Goal: Information Seeking & Learning: Learn about a topic

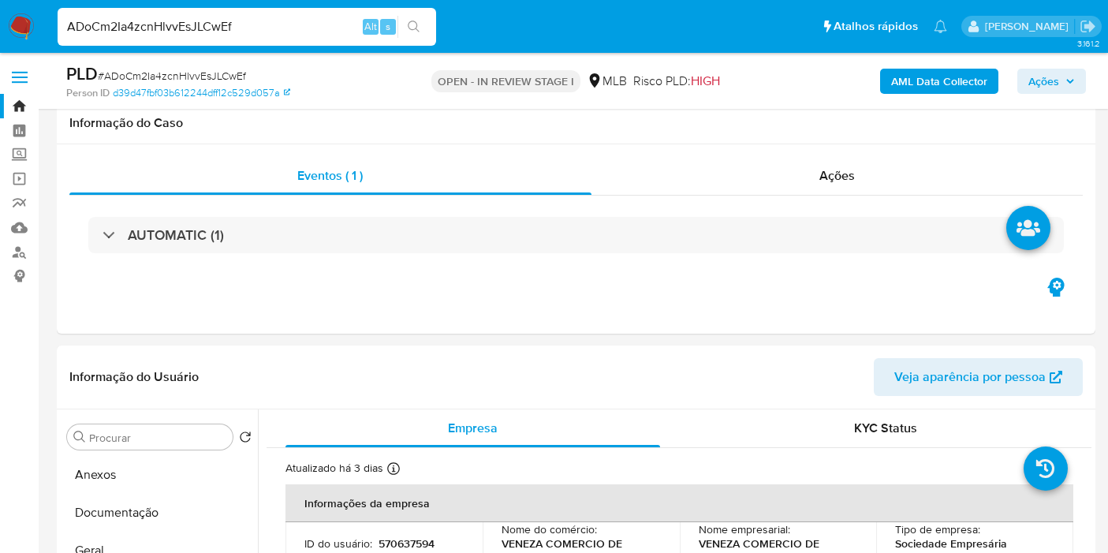
select select "10"
click at [925, 75] on b "AML Data Collector" at bounding box center [939, 81] width 96 height 25
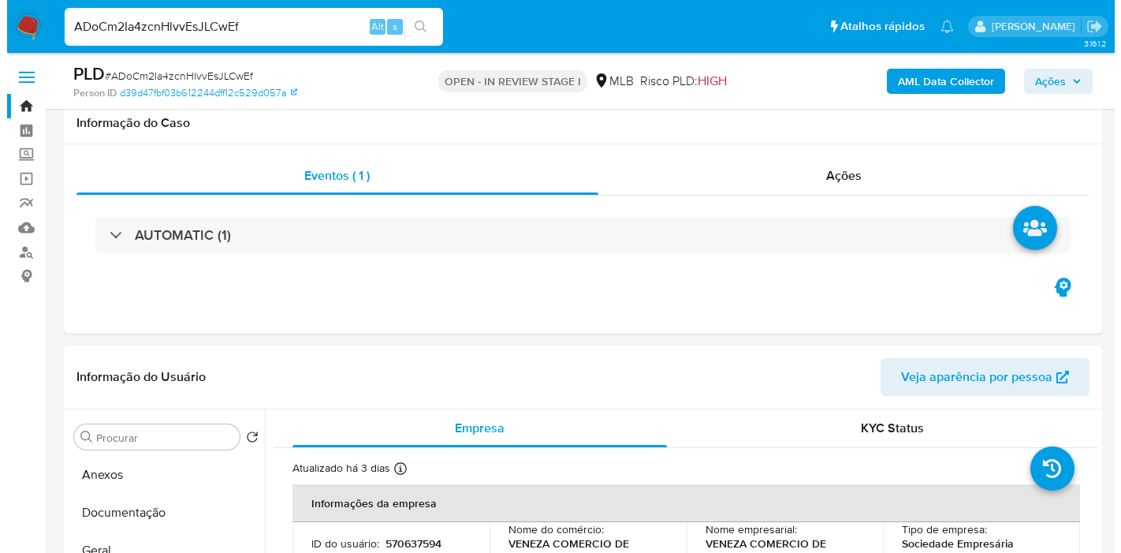
scroll to position [262, 0]
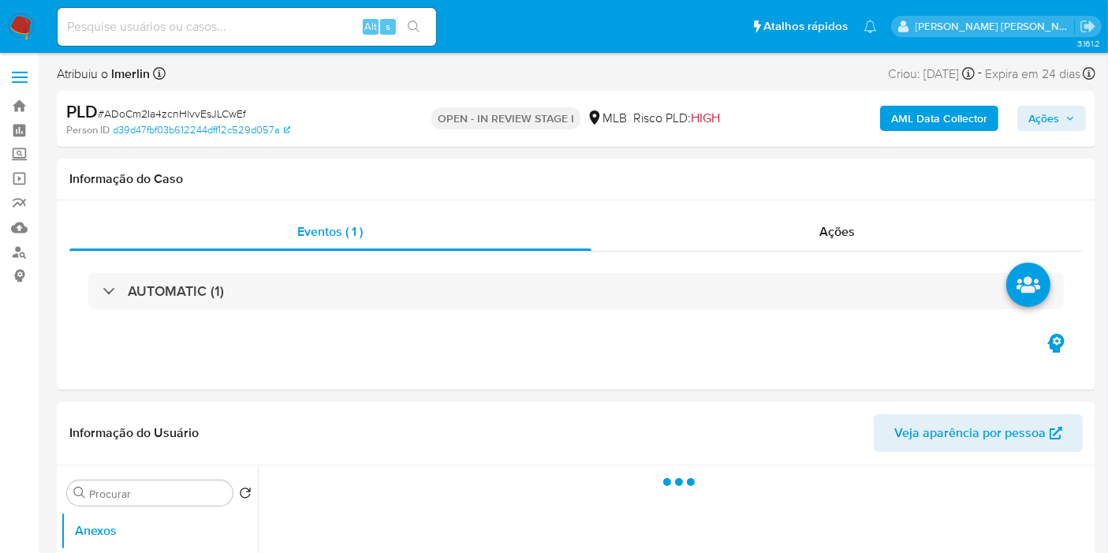
select select "10"
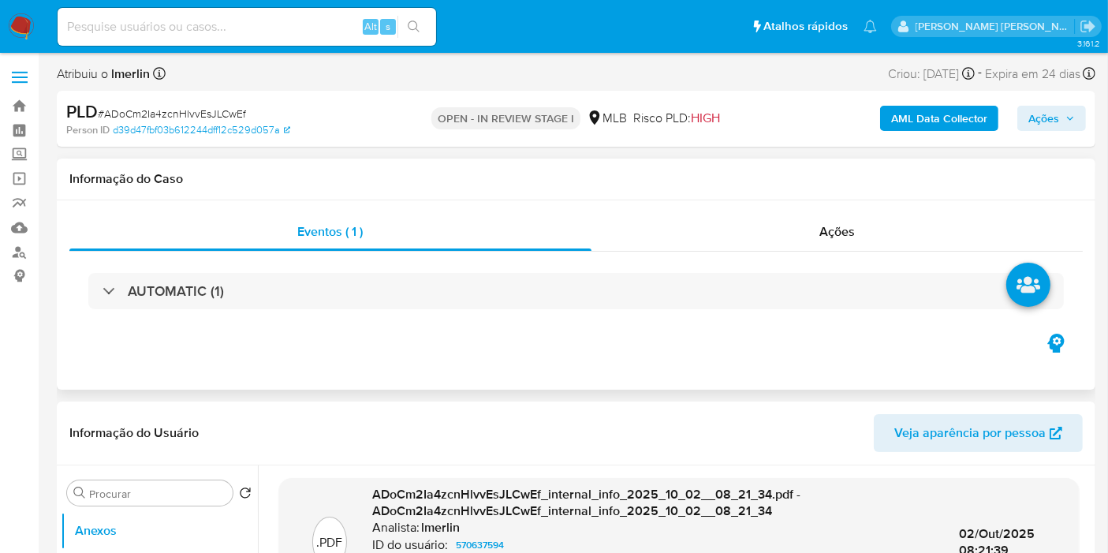
click at [415, 379] on div "Eventos ( 1 ) Ações AUTOMATIC (1)" at bounding box center [576, 294] width 1038 height 189
click at [946, 114] on b "AML Data Collector" at bounding box center [939, 118] width 96 height 25
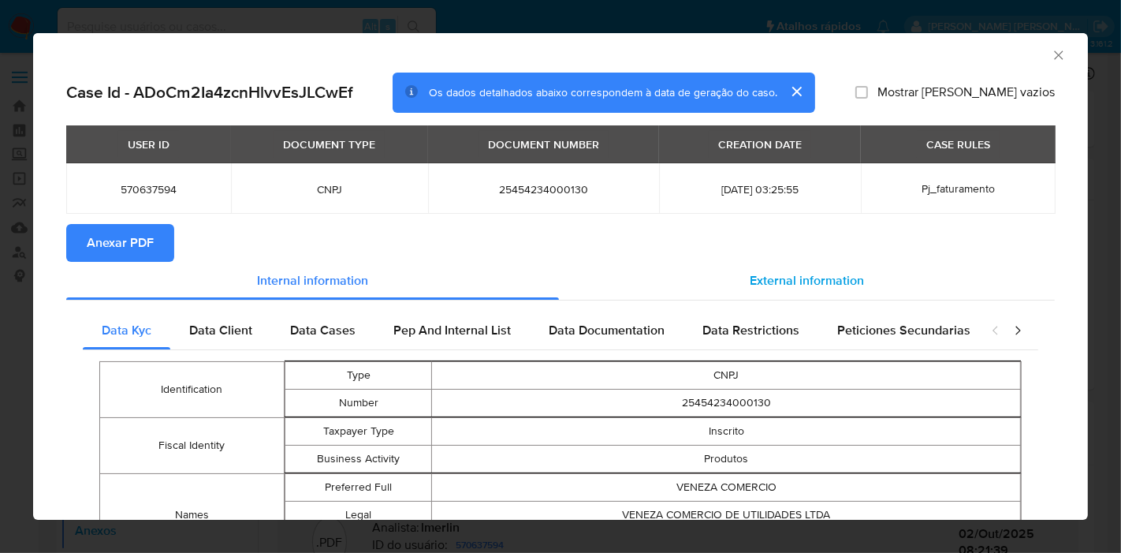
click at [776, 282] on span "External information" at bounding box center [807, 280] width 114 height 18
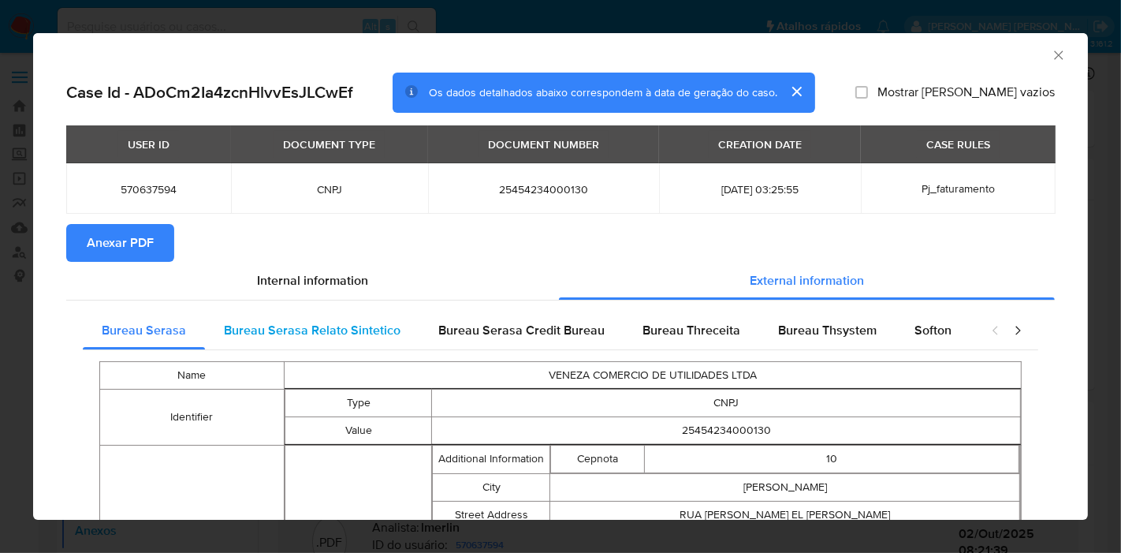
click at [302, 316] on div "Bureau Serasa Relato Sintetico" at bounding box center [312, 330] width 214 height 38
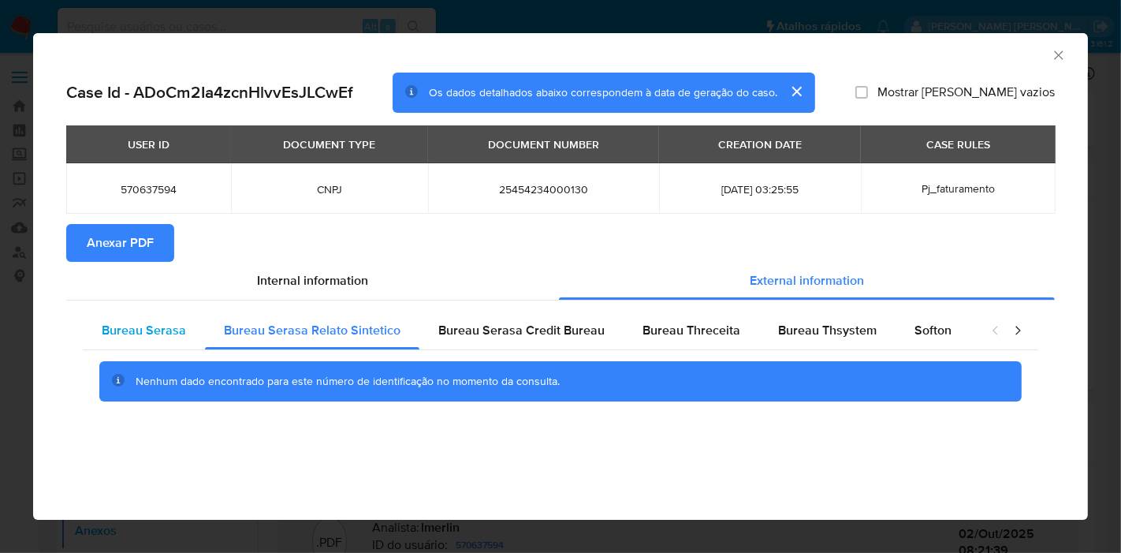
click at [146, 329] on span "Bureau Serasa" at bounding box center [144, 330] width 84 height 18
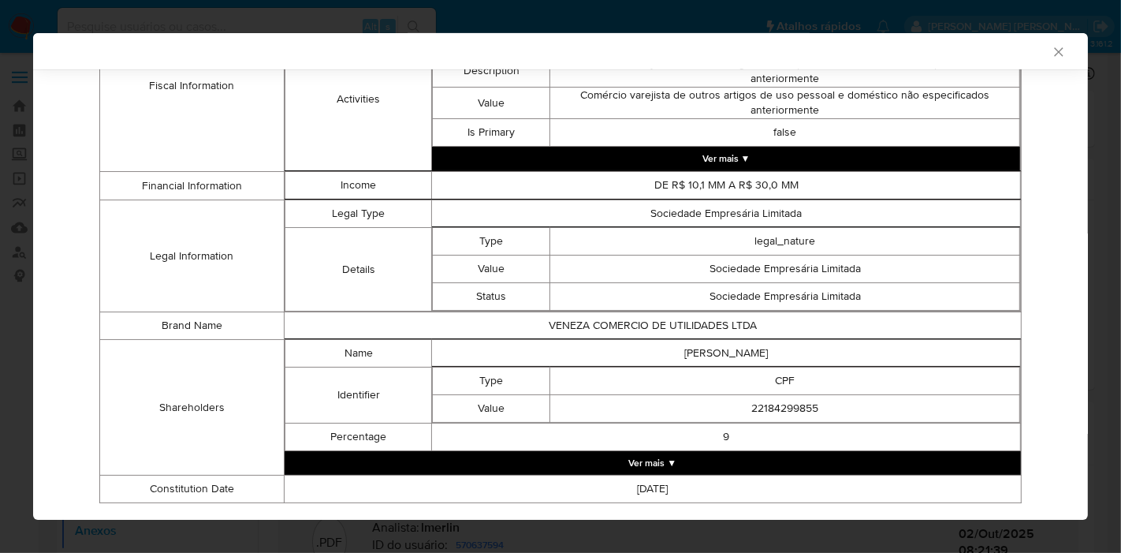
scroll to position [701, 0]
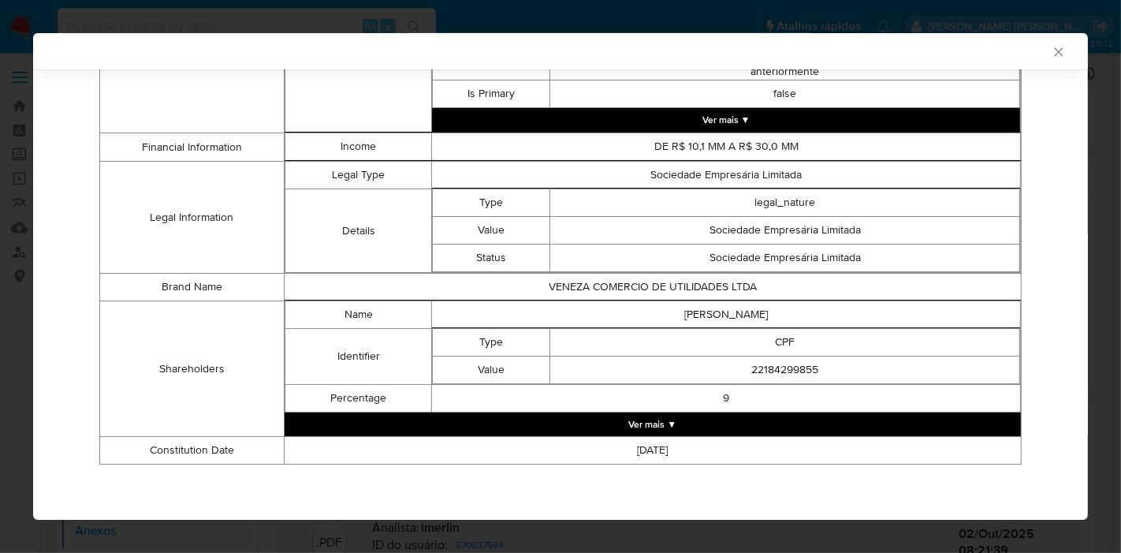
click at [706, 424] on button "Ver mais ▼" at bounding box center [653, 424] width 736 height 24
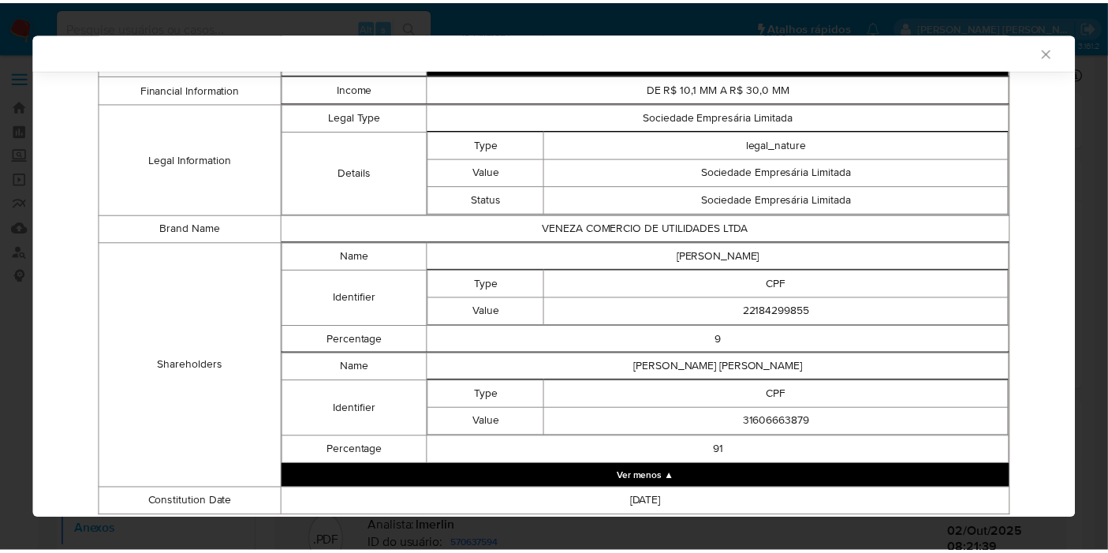
scroll to position [813, 0]
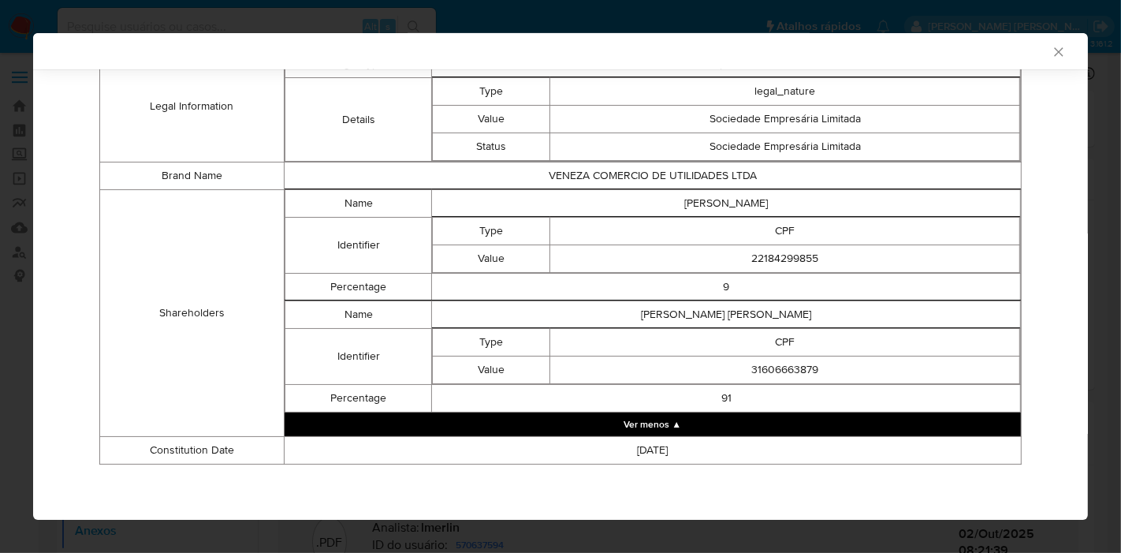
click at [705, 203] on td "VIVIAN CAROLINE DE SOUZA CARAPETO" at bounding box center [726, 204] width 589 height 28
copy td "VIVIAN CAROLINE DE SOUZA CARAPETO"
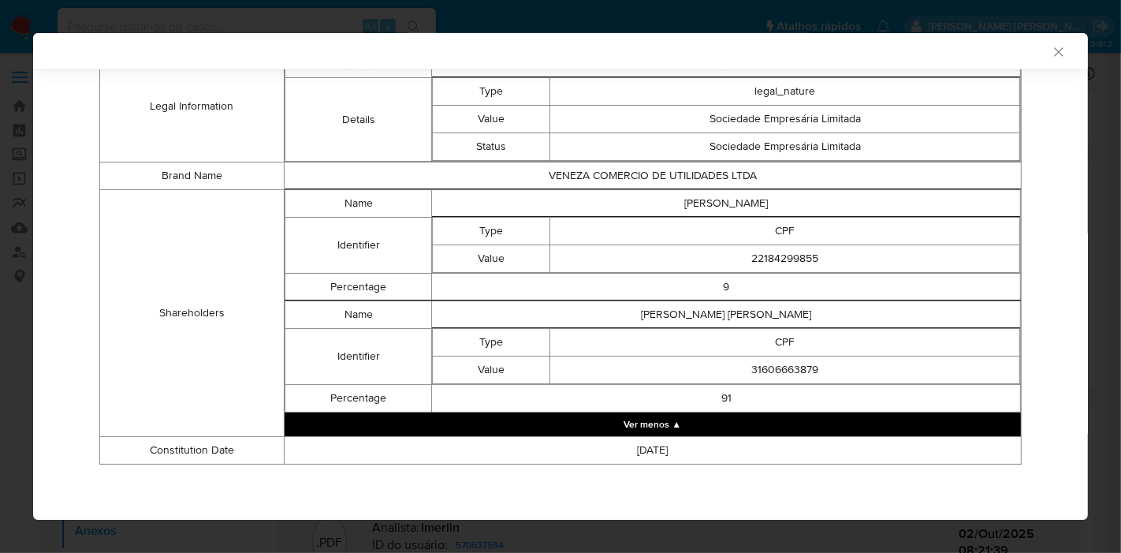
click at [770, 255] on td "22184299855" at bounding box center [785, 259] width 470 height 28
copy td "22184299855"
click at [772, 367] on td "31606663879" at bounding box center [785, 370] width 470 height 28
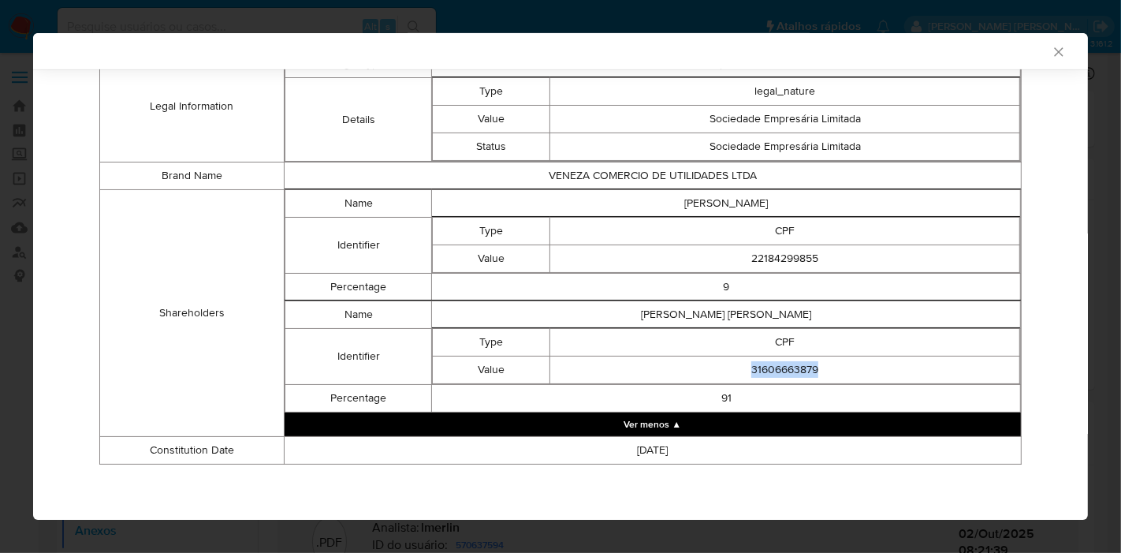
click at [772, 367] on td "31606663879" at bounding box center [785, 370] width 470 height 28
copy td "31606663879"
click at [1054, 54] on icon "Fechar a janela" at bounding box center [1058, 51] width 9 height 9
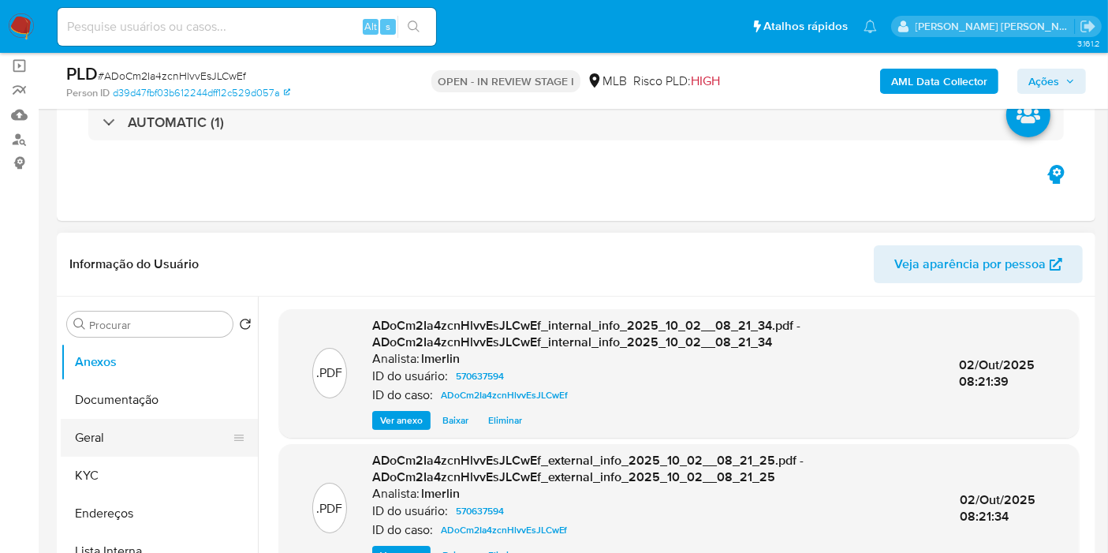
scroll to position [262, 0]
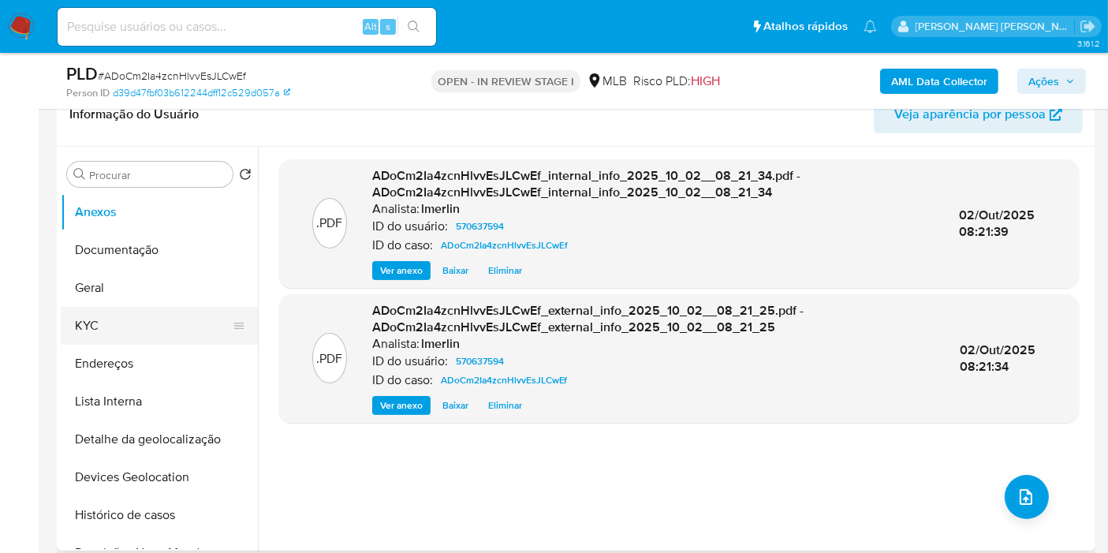
click at [150, 331] on button "KYC" at bounding box center [153, 326] width 184 height 38
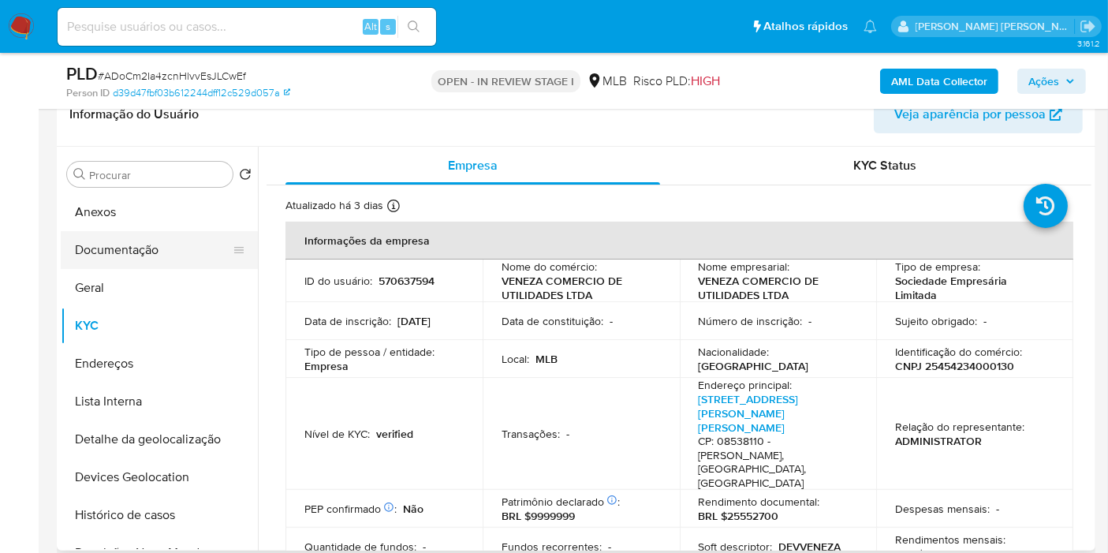
click at [173, 246] on button "Documentação" at bounding box center [153, 250] width 184 height 38
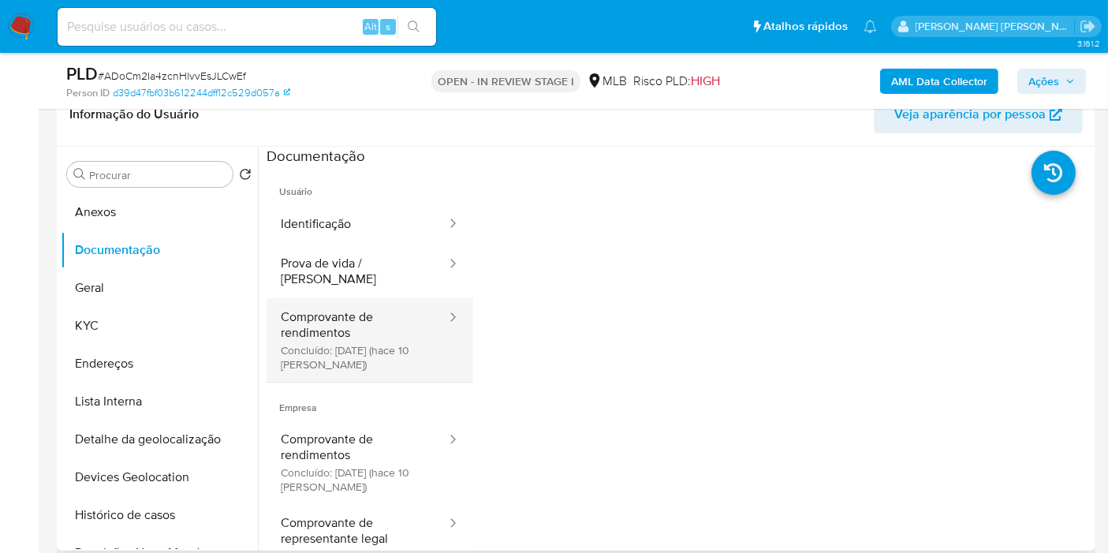
click at [334, 316] on button "Comprovante de rendimentos Concluído: 23/09/2025 (hace 10 días)" at bounding box center [356, 340] width 181 height 84
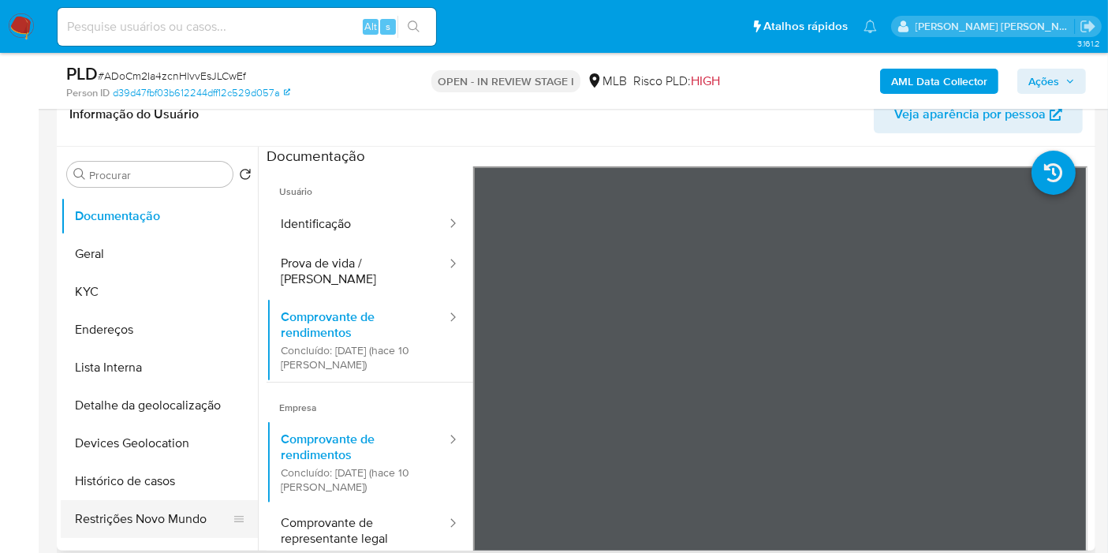
scroll to position [87, 0]
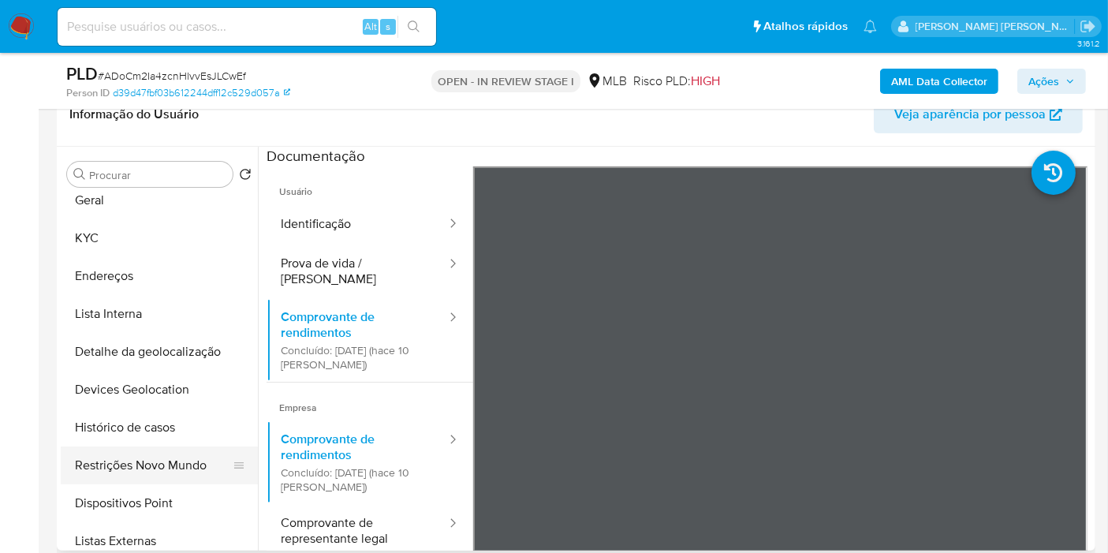
click at [154, 462] on button "Restrições Novo Mundo" at bounding box center [153, 465] width 184 height 38
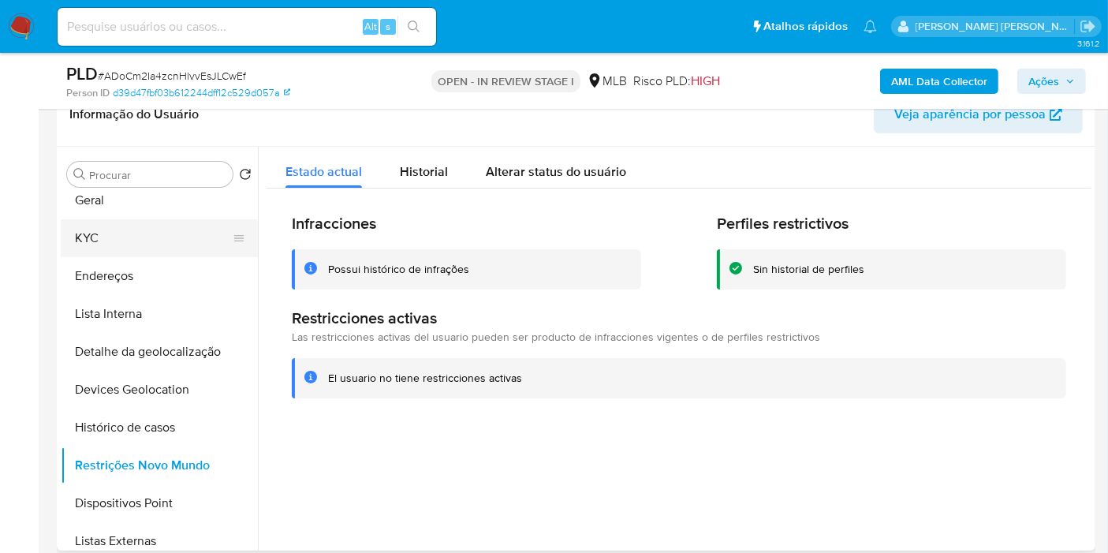
click at [117, 244] on button "KYC" at bounding box center [153, 238] width 184 height 38
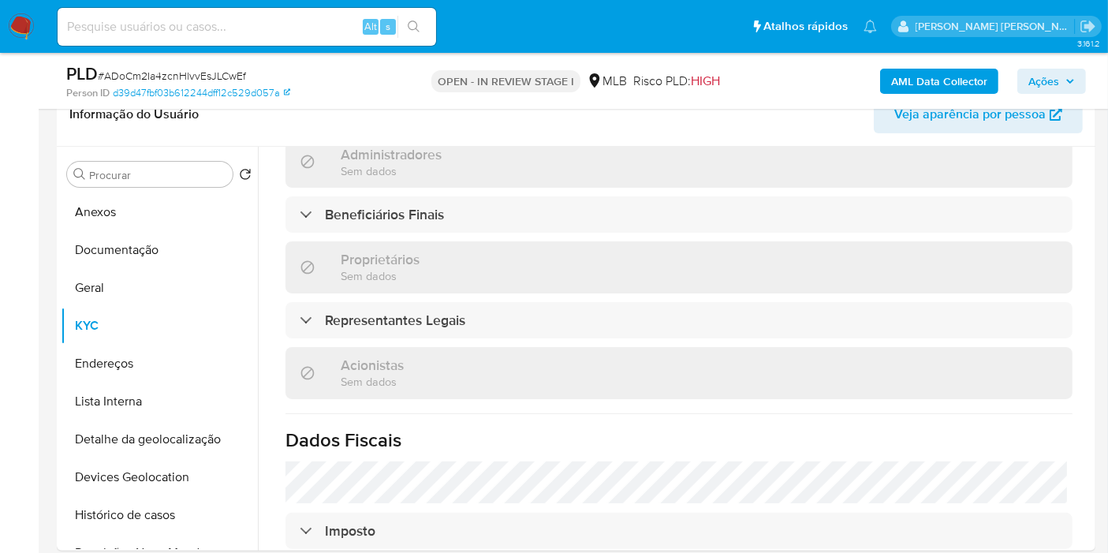
scroll to position [981, 0]
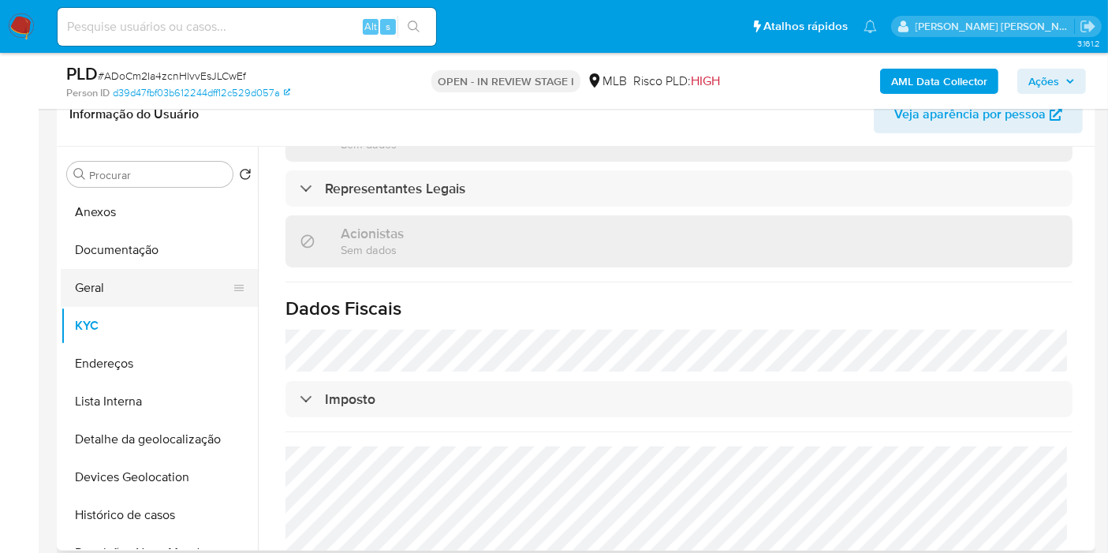
click at [155, 292] on button "Geral" at bounding box center [153, 288] width 184 height 38
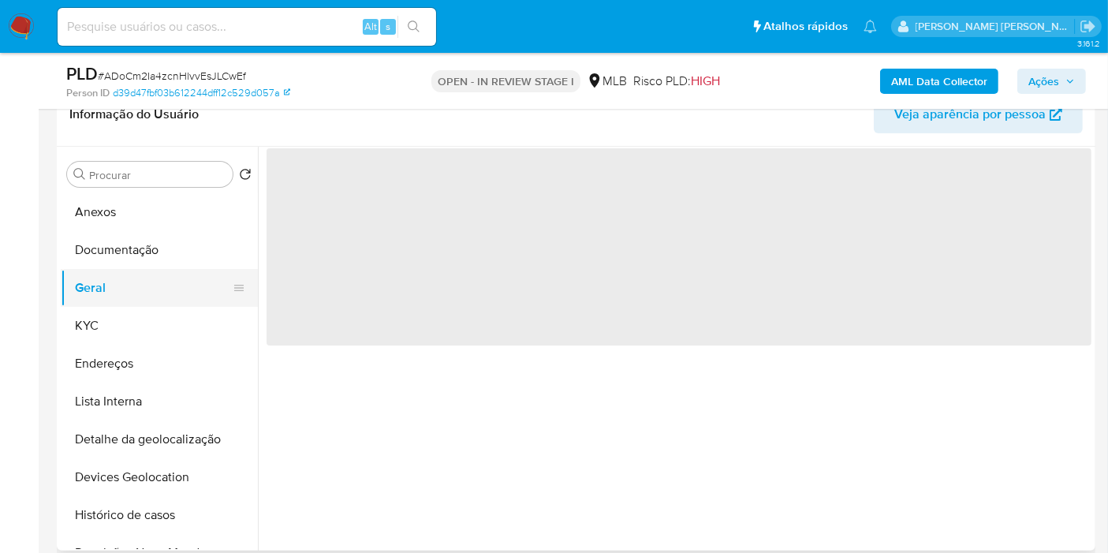
scroll to position [0, 0]
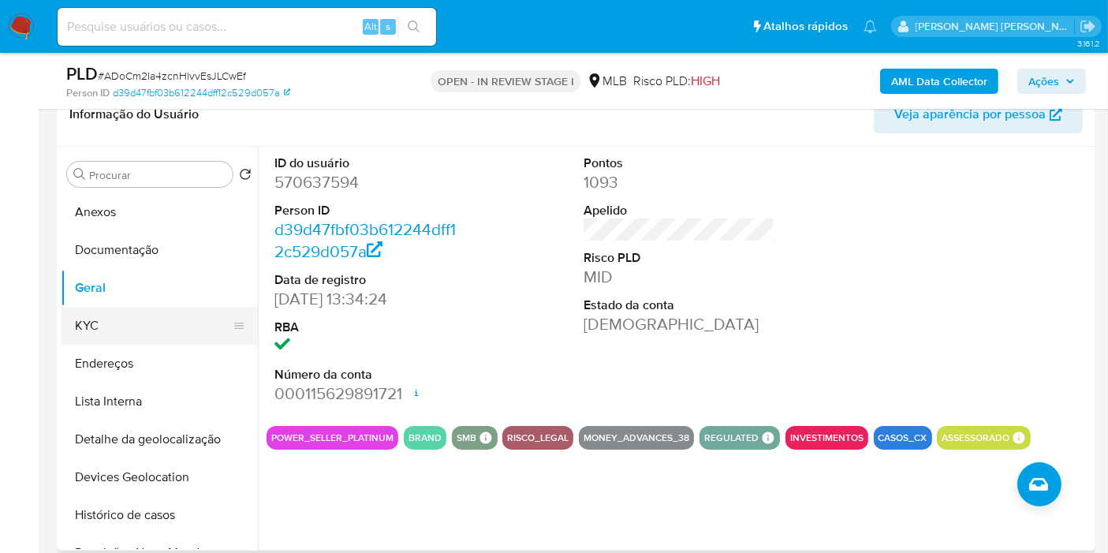
click at [168, 334] on button "KYC" at bounding box center [153, 326] width 184 height 38
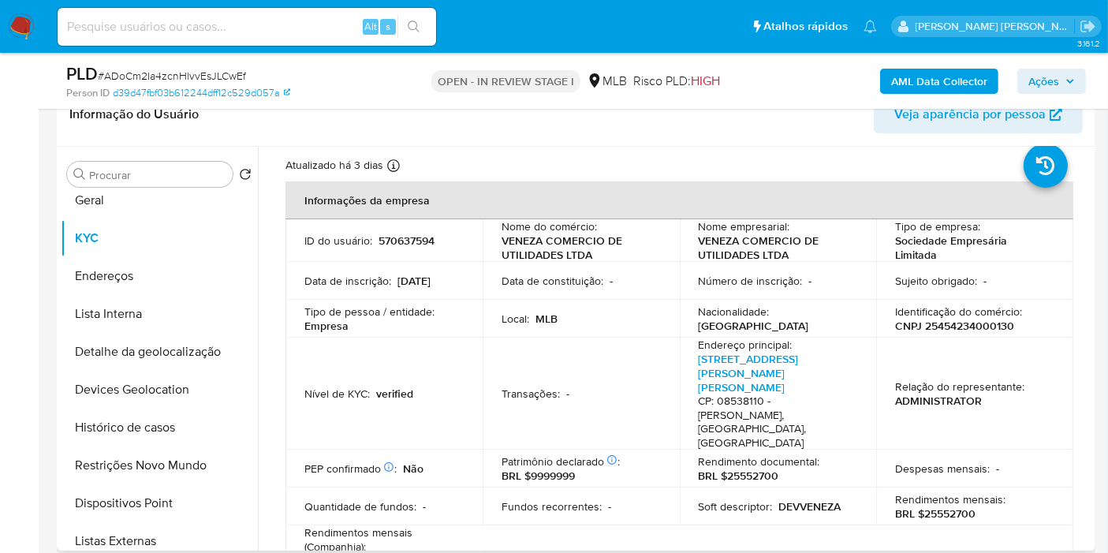
scroll to position [28, 0]
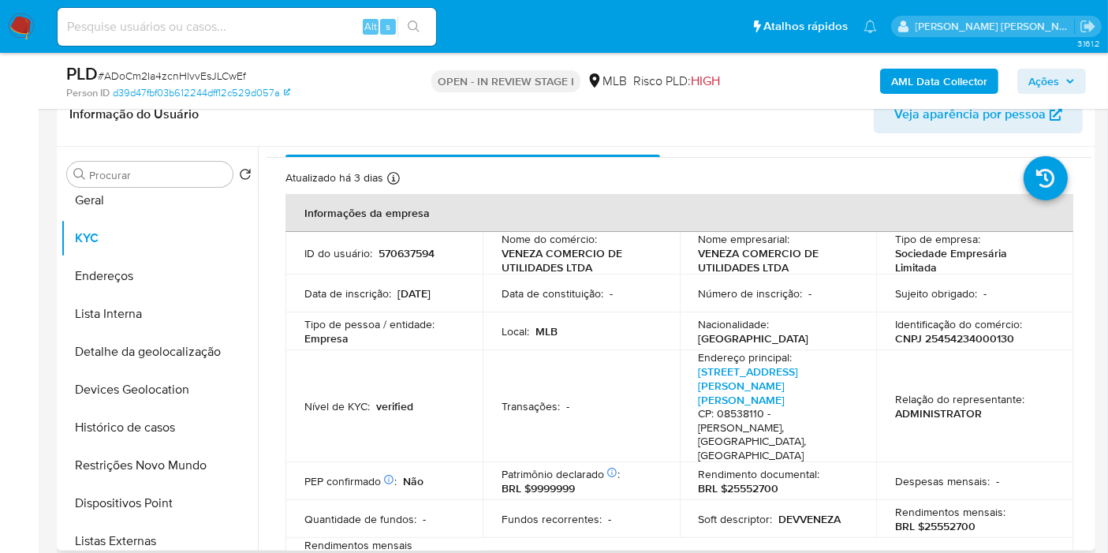
click at [928, 519] on p "BRL $25552700" at bounding box center [935, 526] width 80 height 14
copy p "25552700"
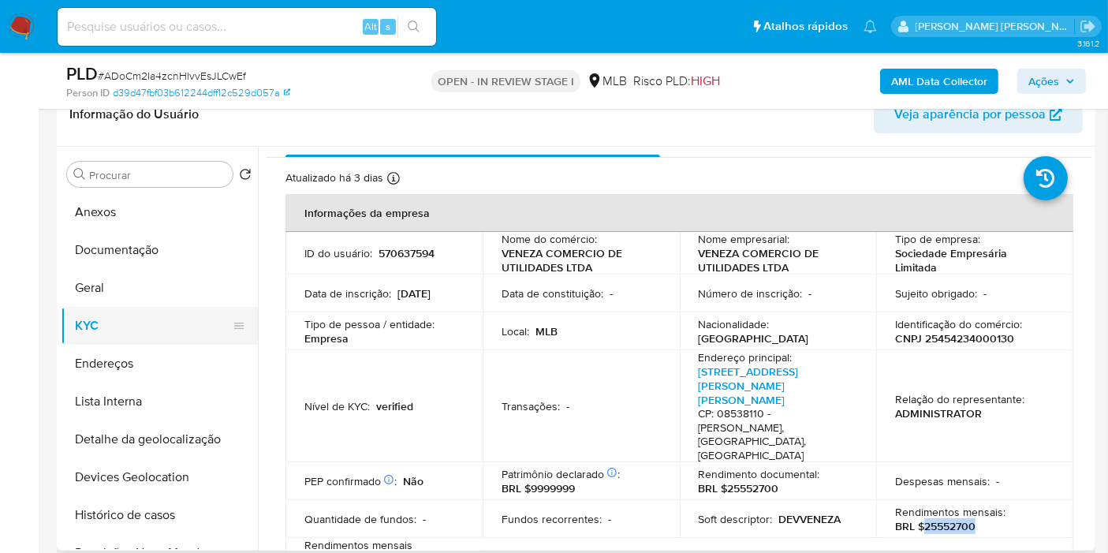
click at [134, 243] on button "Documentação" at bounding box center [159, 250] width 197 height 38
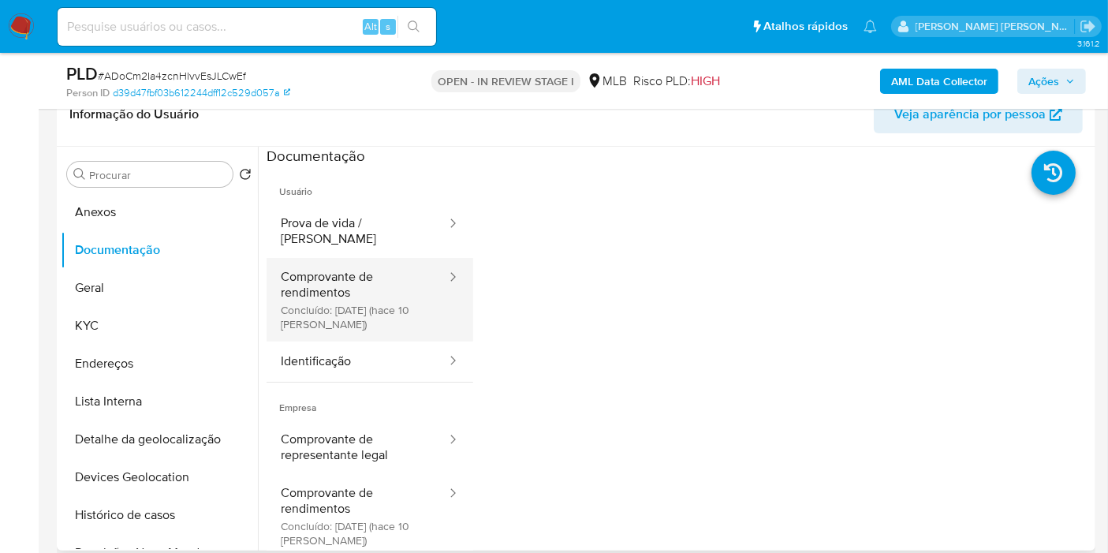
click at [359, 283] on button "Comprovante de rendimentos Concluído: 23/09/2025 (hace 10 días)" at bounding box center [356, 300] width 181 height 84
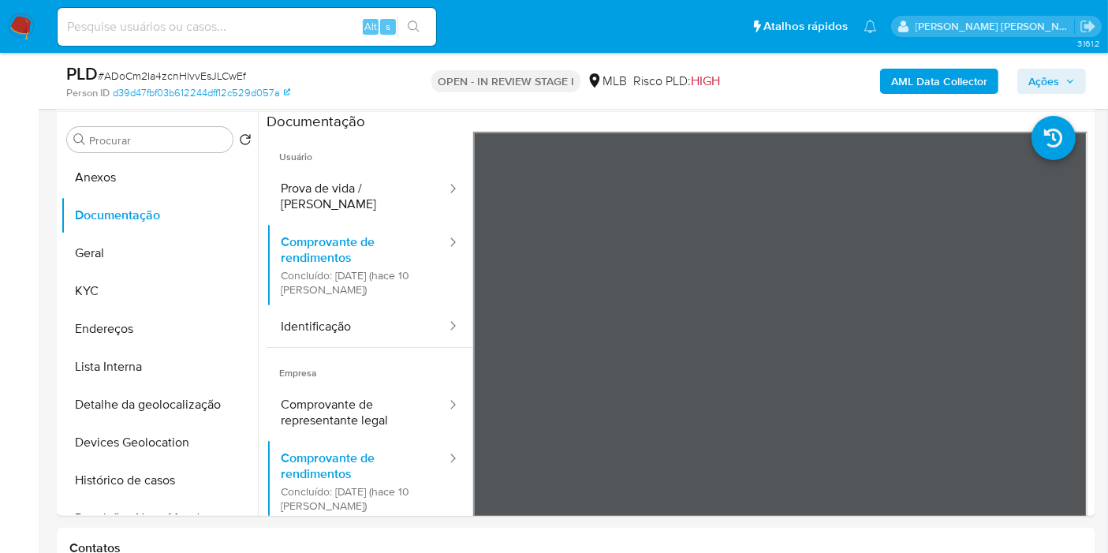
scroll to position [300, 0]
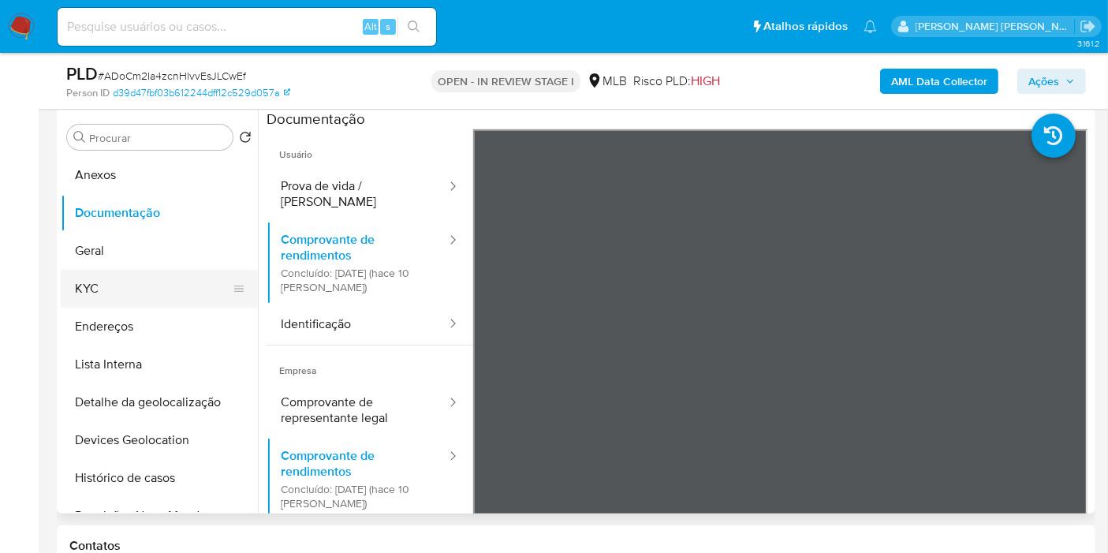
click at [94, 288] on button "KYC" at bounding box center [153, 289] width 184 height 38
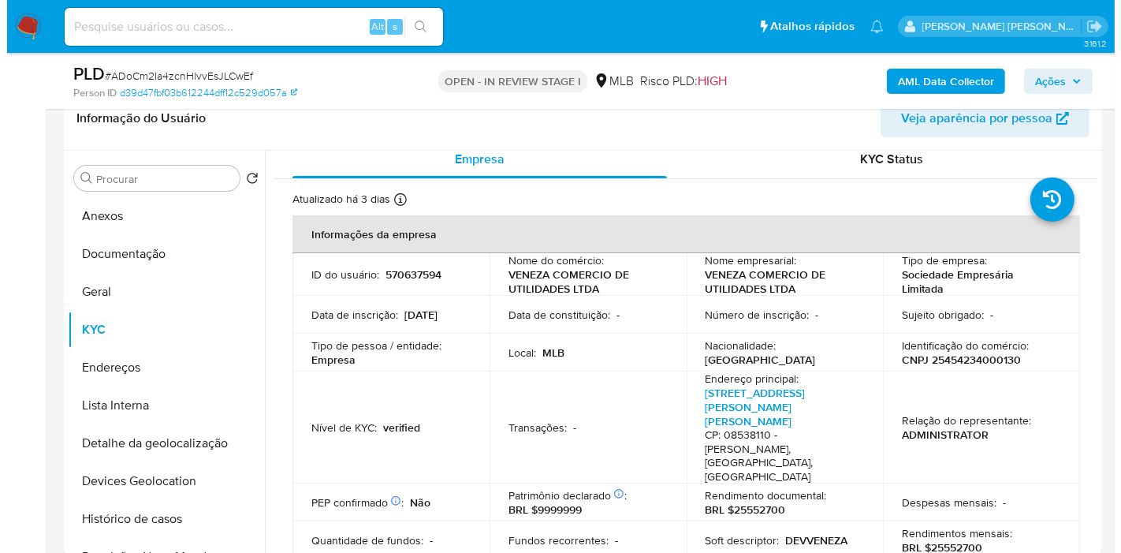
scroll to position [448, 0]
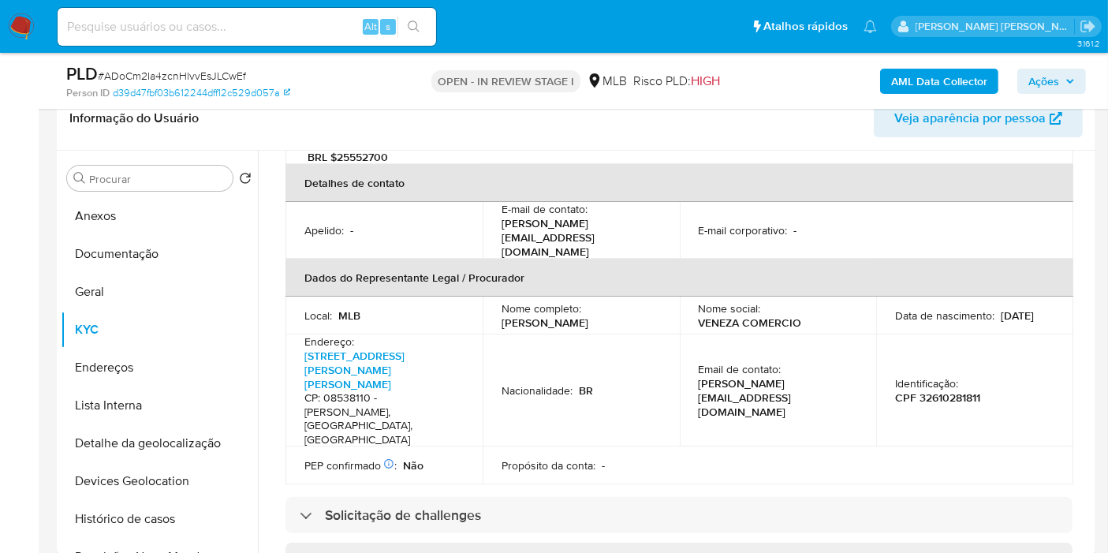
click at [914, 69] on b "AML Data Collector" at bounding box center [939, 81] width 96 height 25
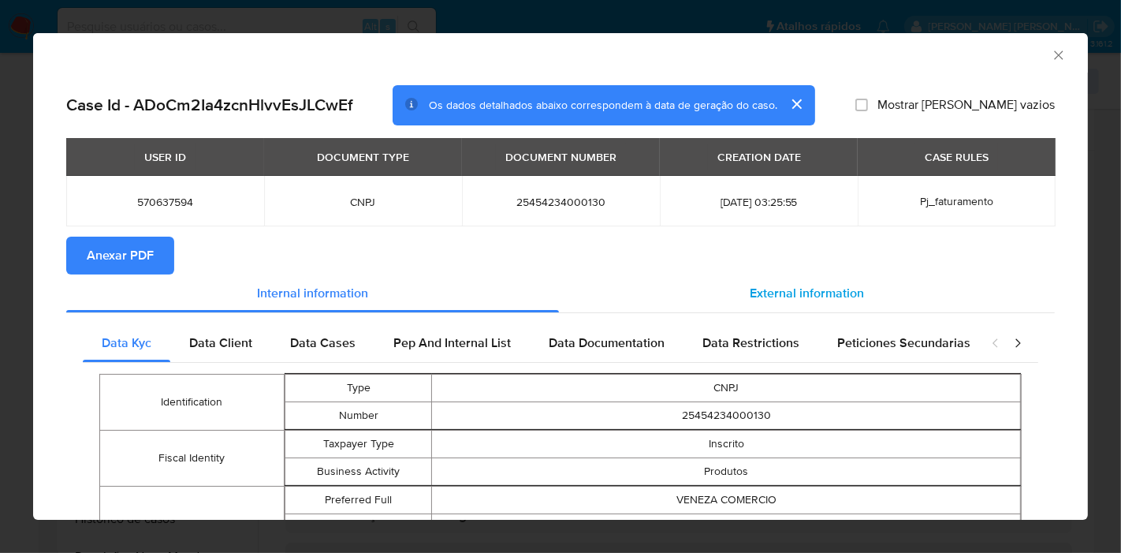
click at [779, 277] on div "External information" at bounding box center [807, 293] width 496 height 38
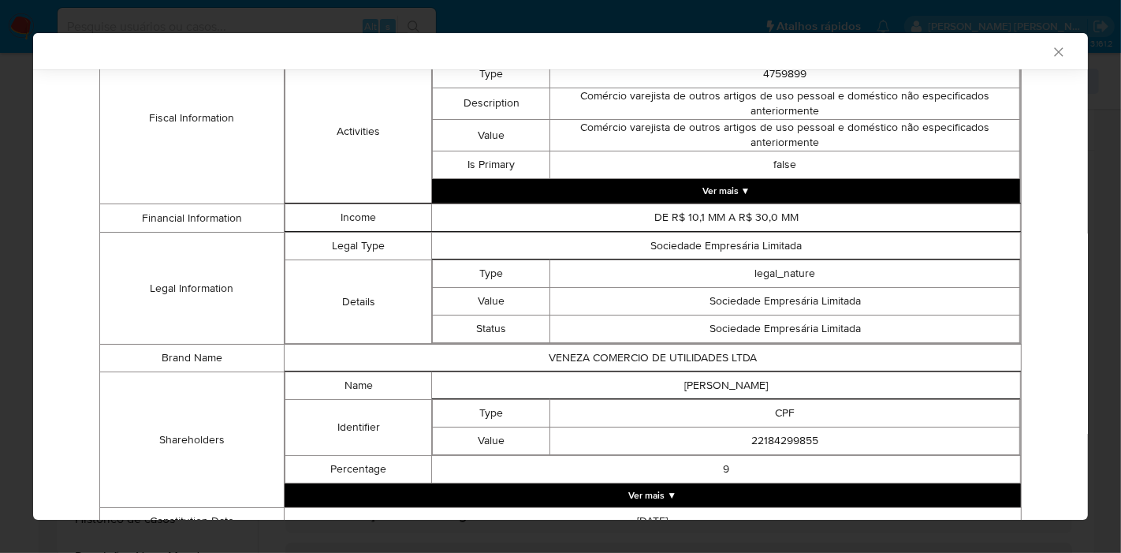
scroll to position [713, 0]
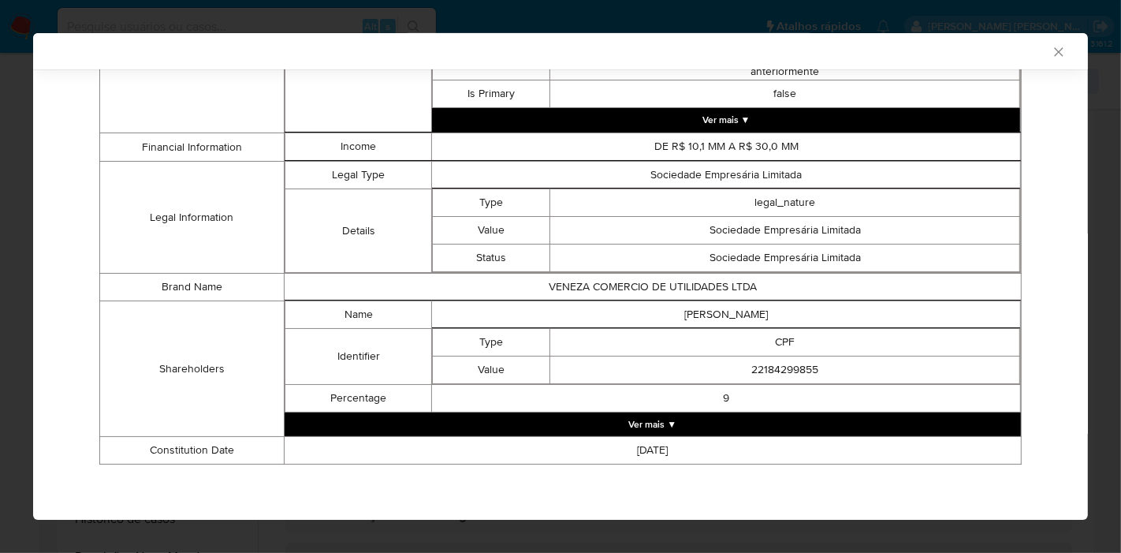
click at [717, 420] on button "Ver mais ▼" at bounding box center [653, 424] width 736 height 24
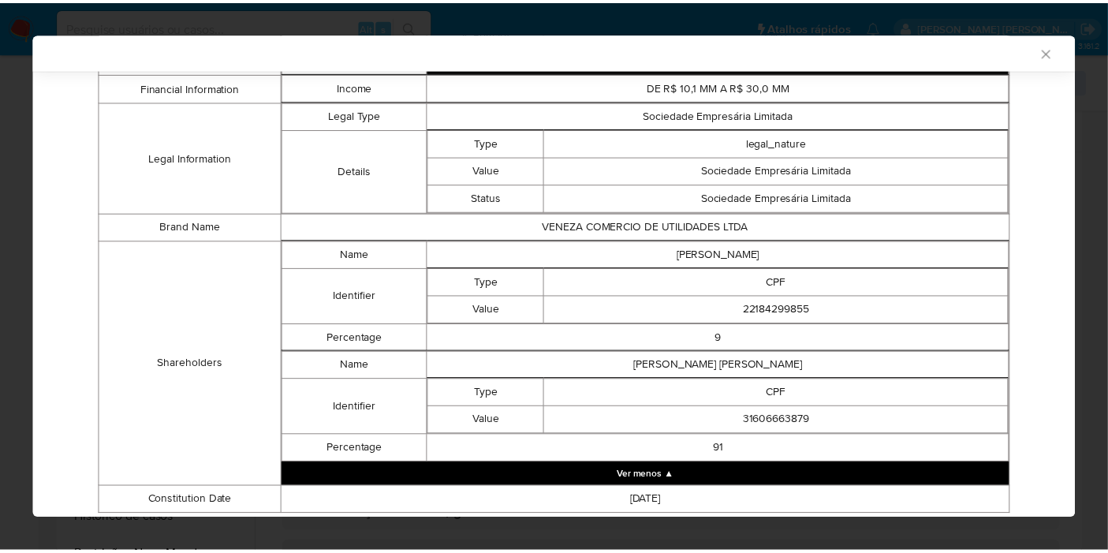
scroll to position [825, 0]
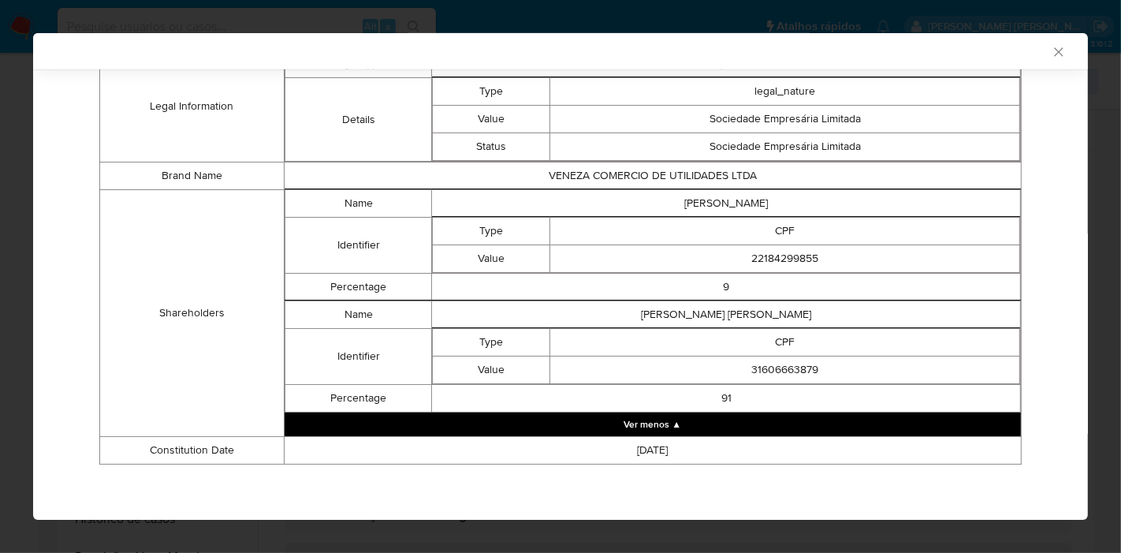
click at [1051, 48] on icon "Fechar a janela" at bounding box center [1059, 52] width 16 height 16
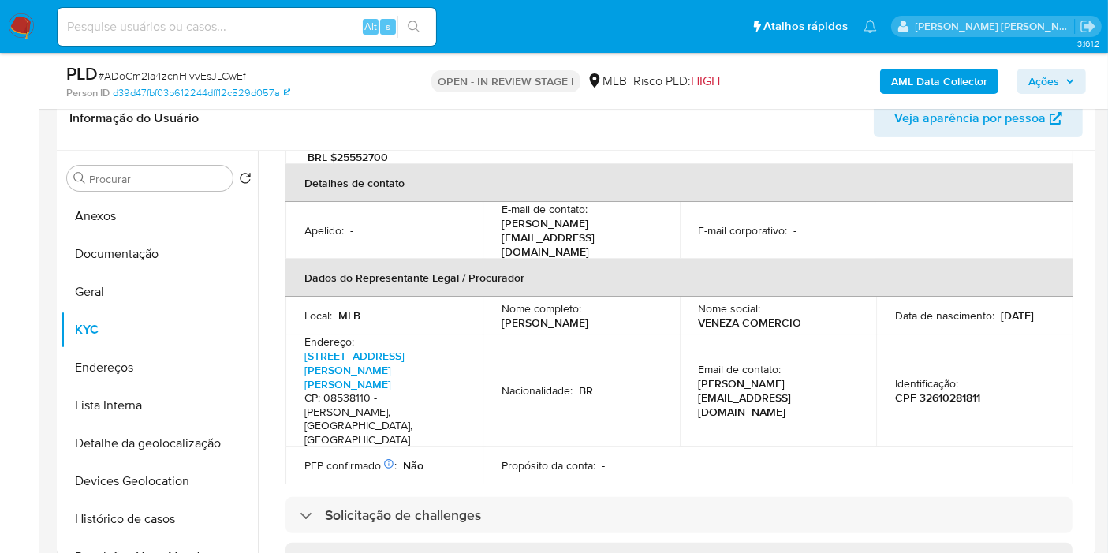
scroll to position [981, 0]
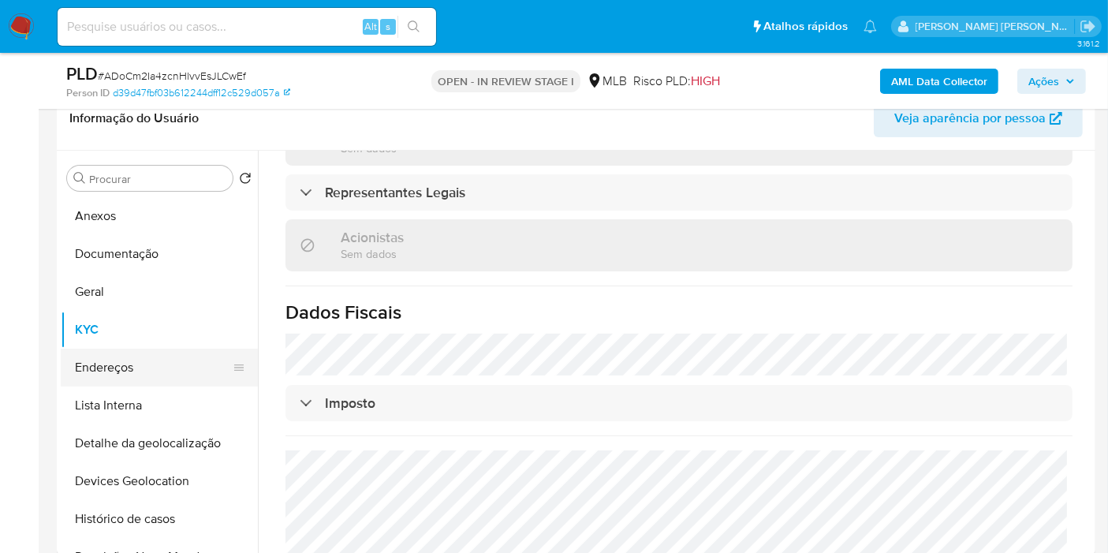
click at [154, 358] on button "Endereços" at bounding box center [153, 367] width 184 height 38
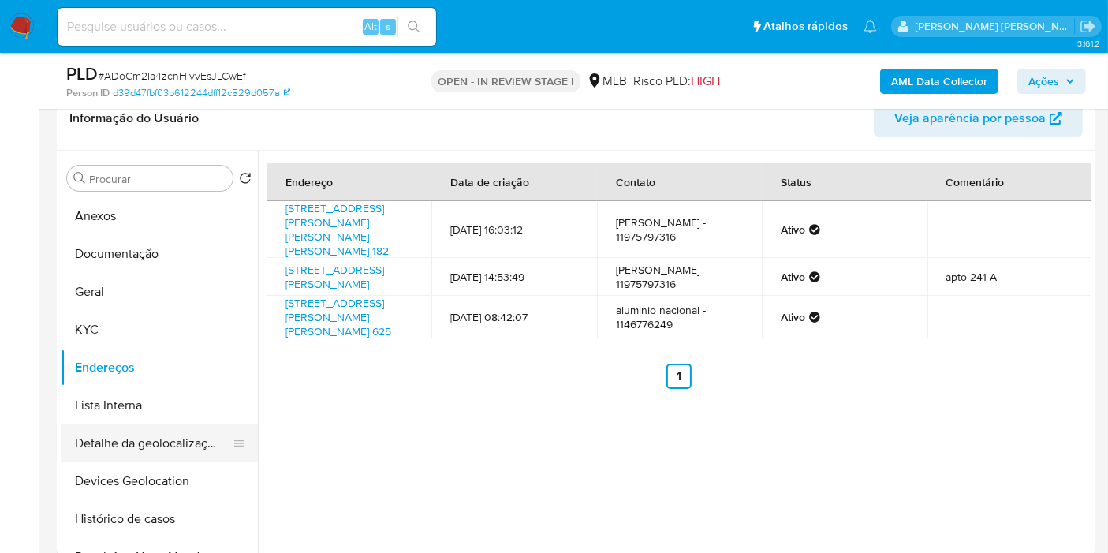
click at [187, 447] on button "Detalhe da geolocalização" at bounding box center [153, 443] width 184 height 38
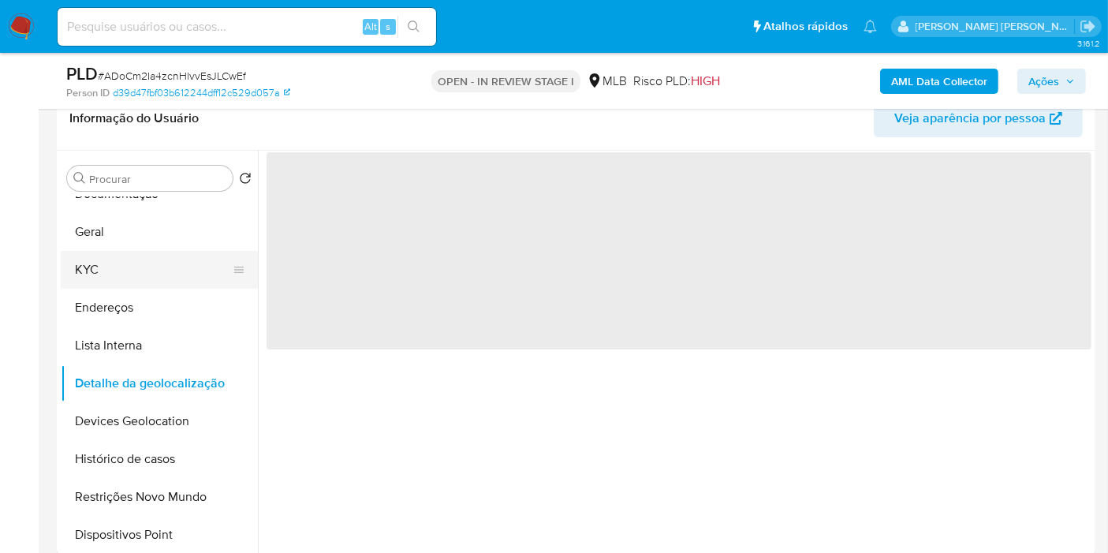
scroll to position [87, 0]
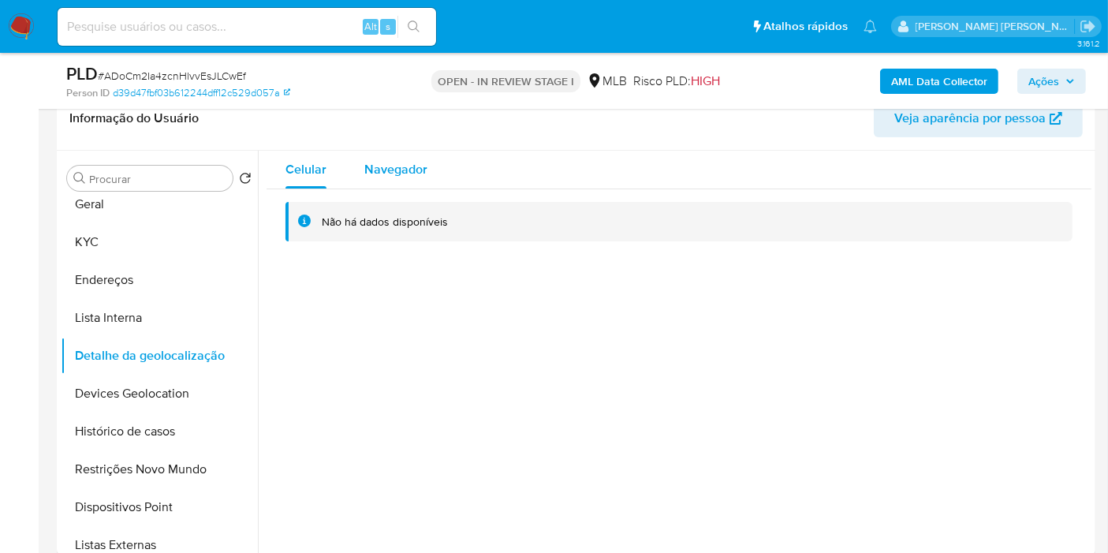
click at [393, 168] on span "Navegador" at bounding box center [395, 169] width 63 height 18
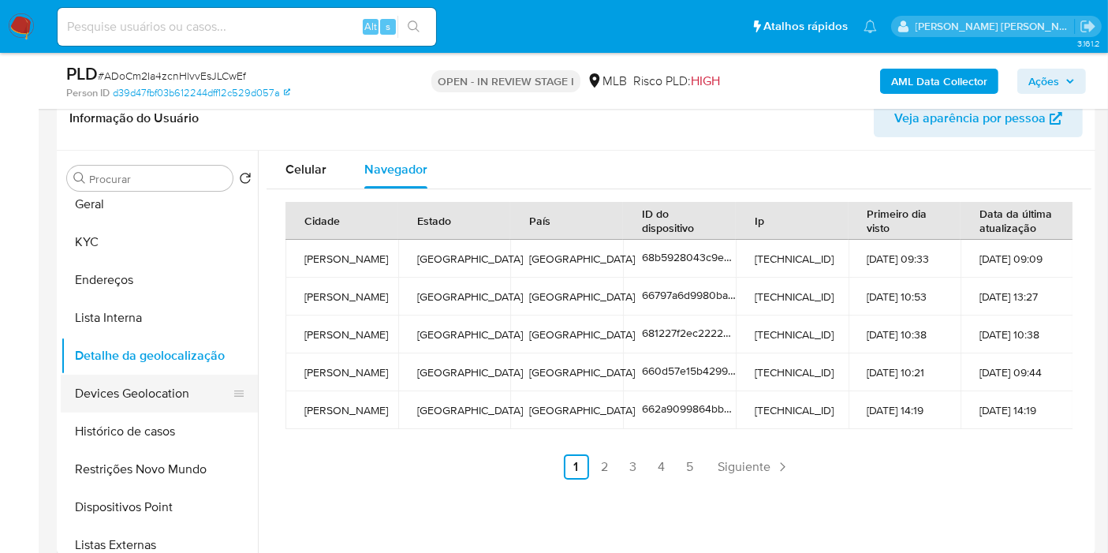
click at [140, 384] on button "Devices Geolocation" at bounding box center [153, 393] width 184 height 38
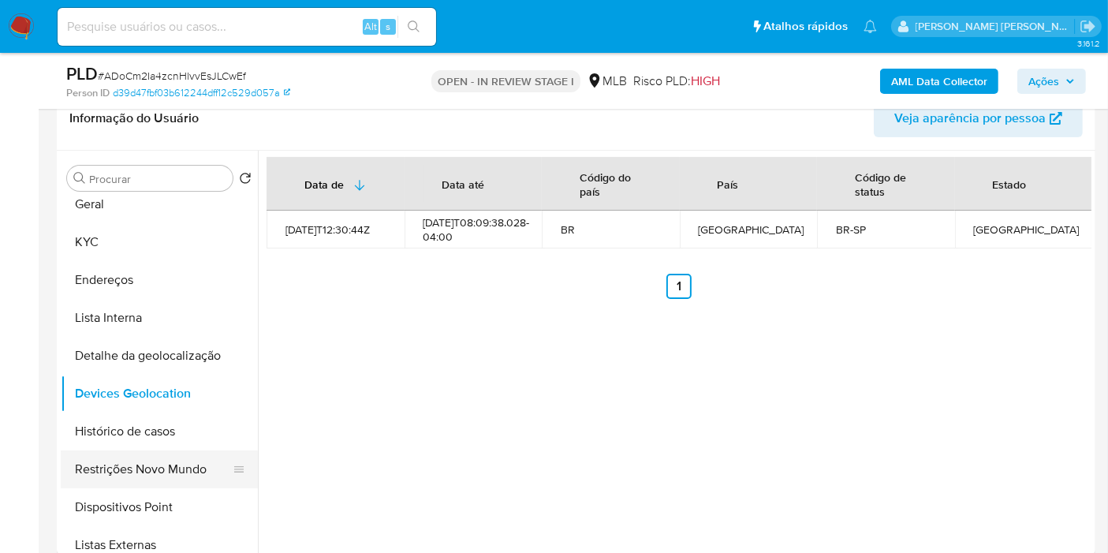
click at [136, 478] on button "Restrições Novo Mundo" at bounding box center [153, 469] width 184 height 38
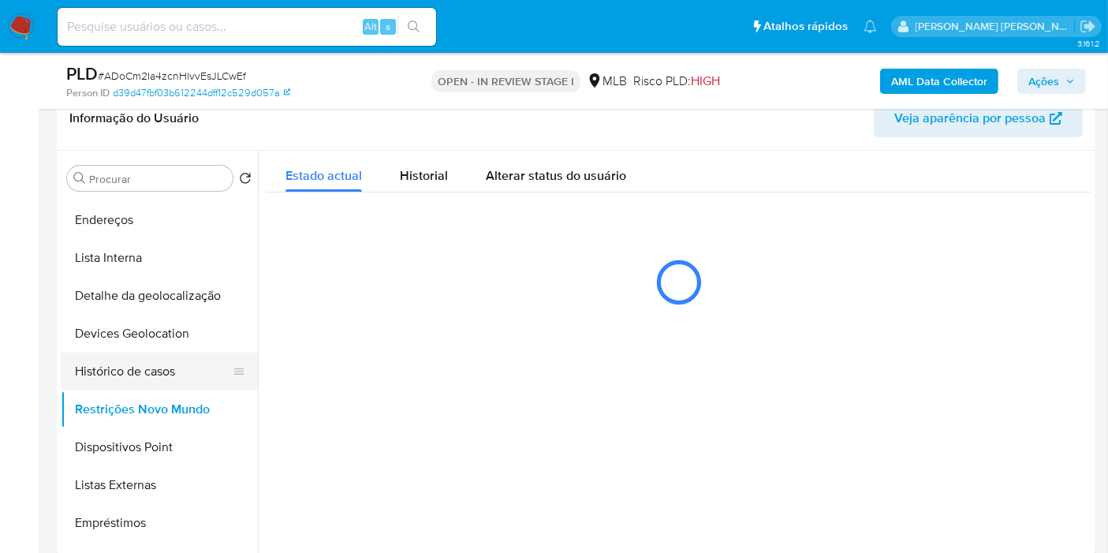
scroll to position [175, 0]
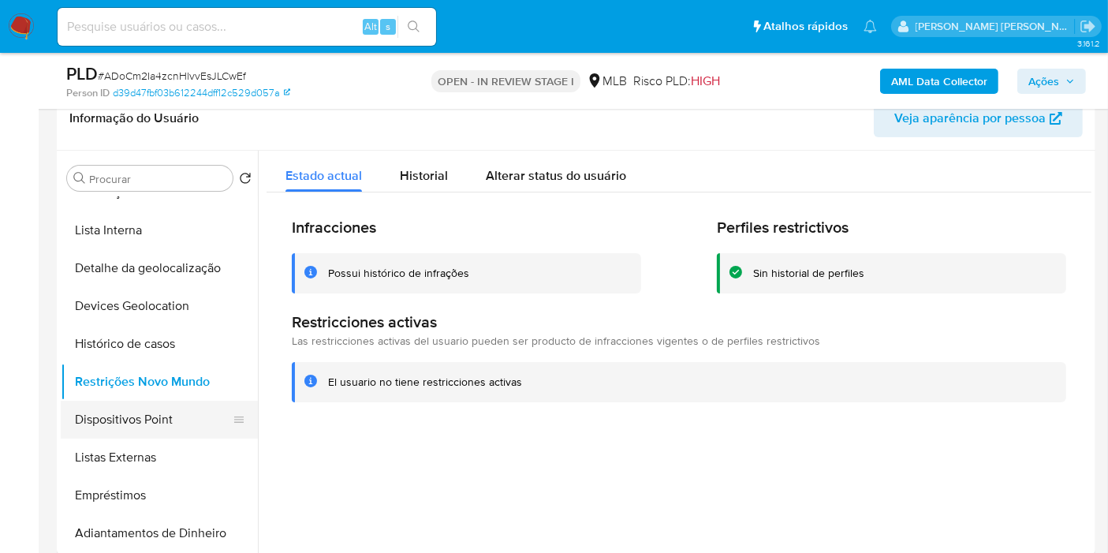
click at [166, 423] on button "Dispositivos Point" at bounding box center [153, 419] width 184 height 38
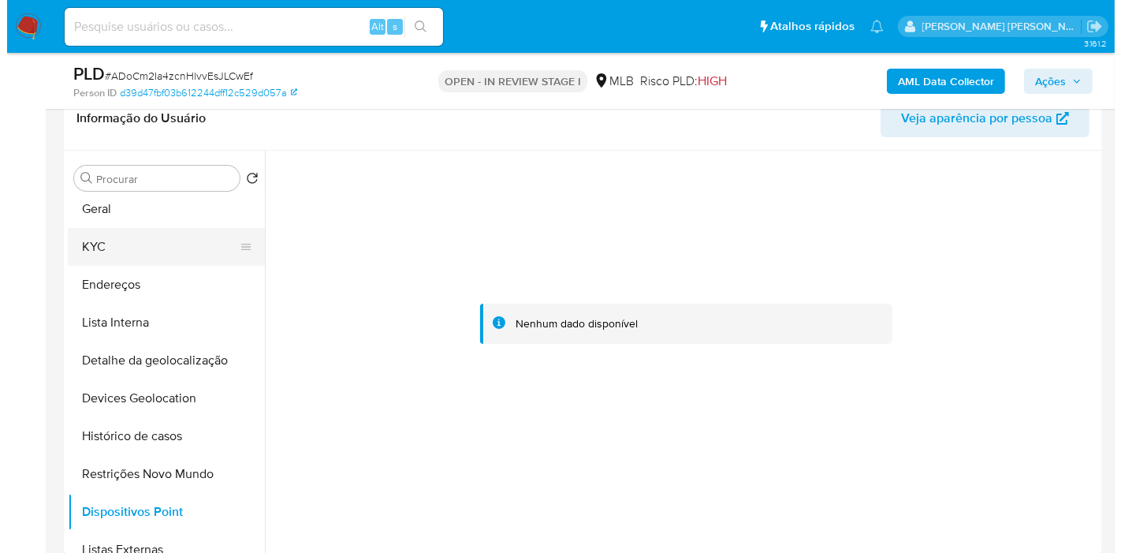
scroll to position [0, 0]
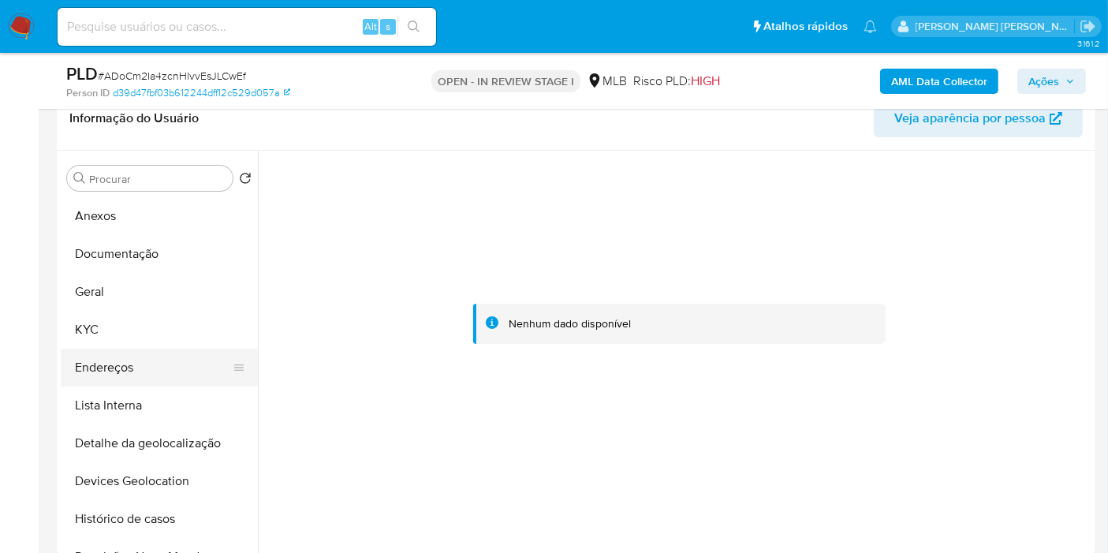
click at [139, 374] on button "Endereços" at bounding box center [153, 367] width 184 height 38
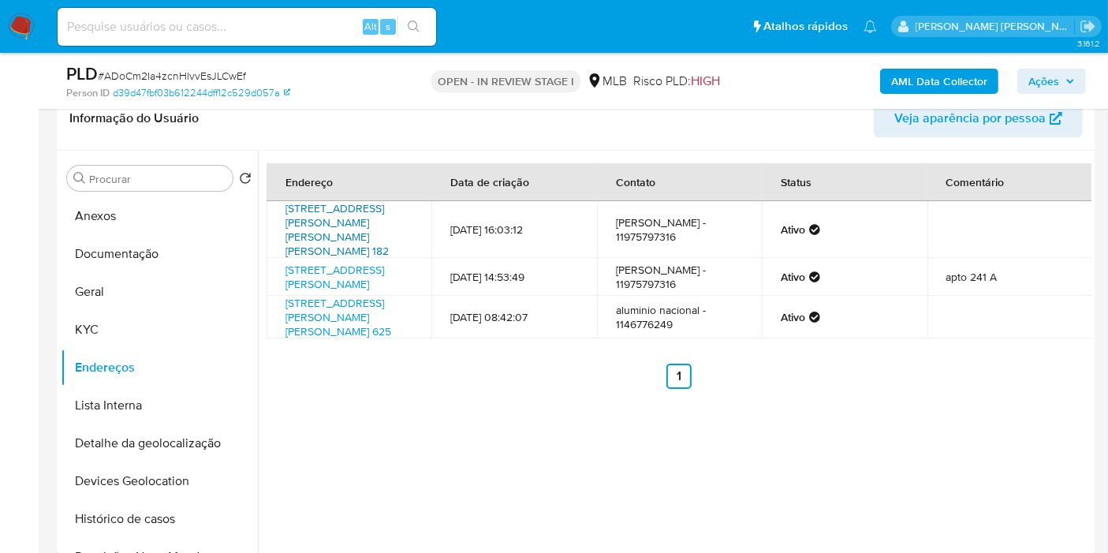
drag, startPoint x: 335, startPoint y: 233, endPoint x: 336, endPoint y: 241, distance: 7.9
click at [336, 241] on link "Rua Elias Sleiman El Khouri Mikhael 182, Ferraz De Vasconcelos, São Paulo, 0853…" at bounding box center [336, 229] width 103 height 58
click at [153, 344] on button "KYC" at bounding box center [153, 330] width 184 height 38
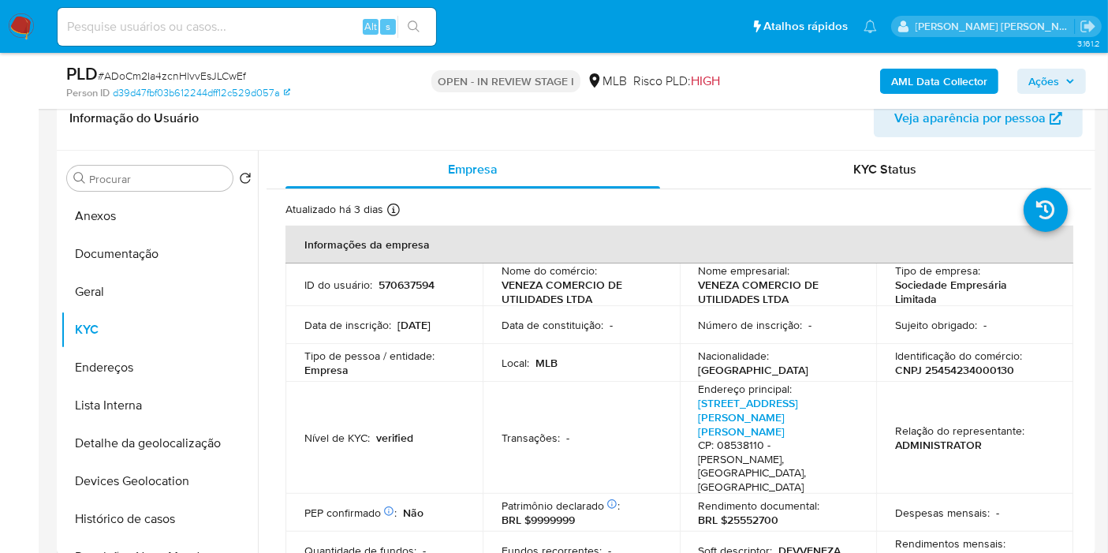
click at [962, 367] on p "CNPJ 25454234000130" at bounding box center [954, 370] width 119 height 14
copy p "25454234000130"
click at [419, 274] on td "ID do usuário : 570637594" at bounding box center [383, 284] width 197 height 43
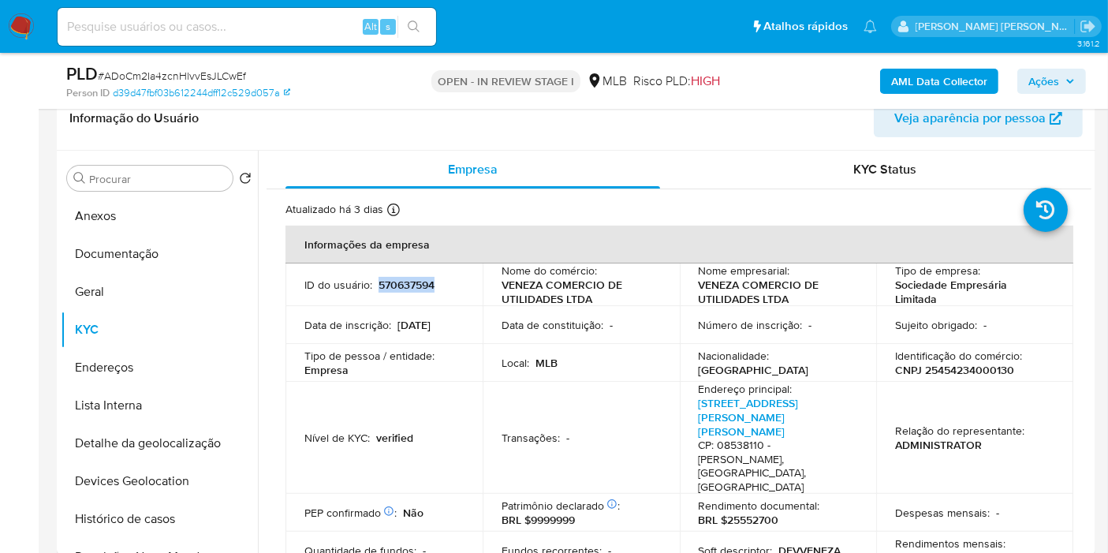
copy p "570637594"
click at [110, 214] on button "Anexos" at bounding box center [153, 216] width 184 height 38
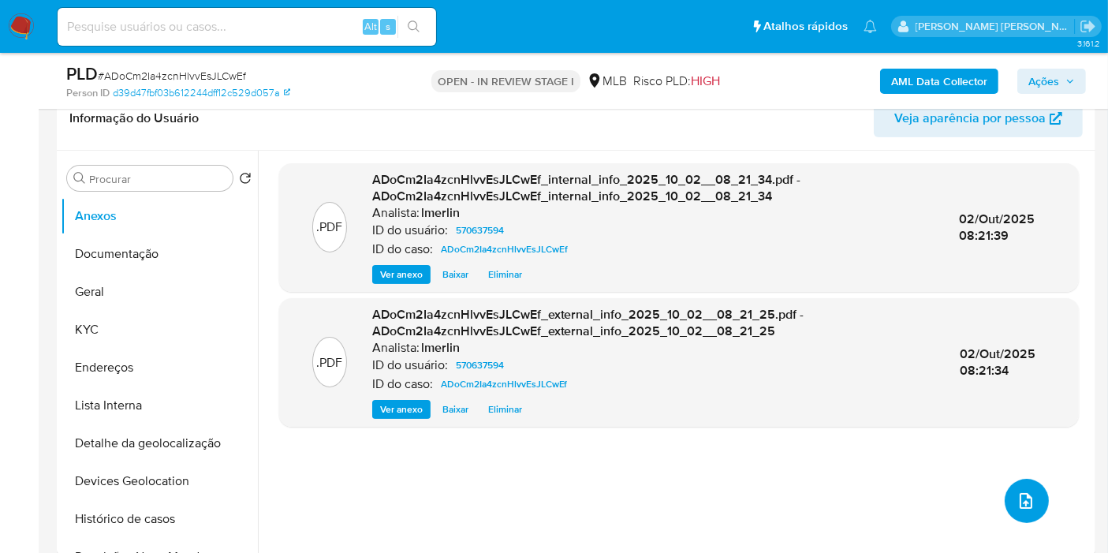
click at [1023, 498] on icon "upload-file" at bounding box center [1025, 500] width 19 height 19
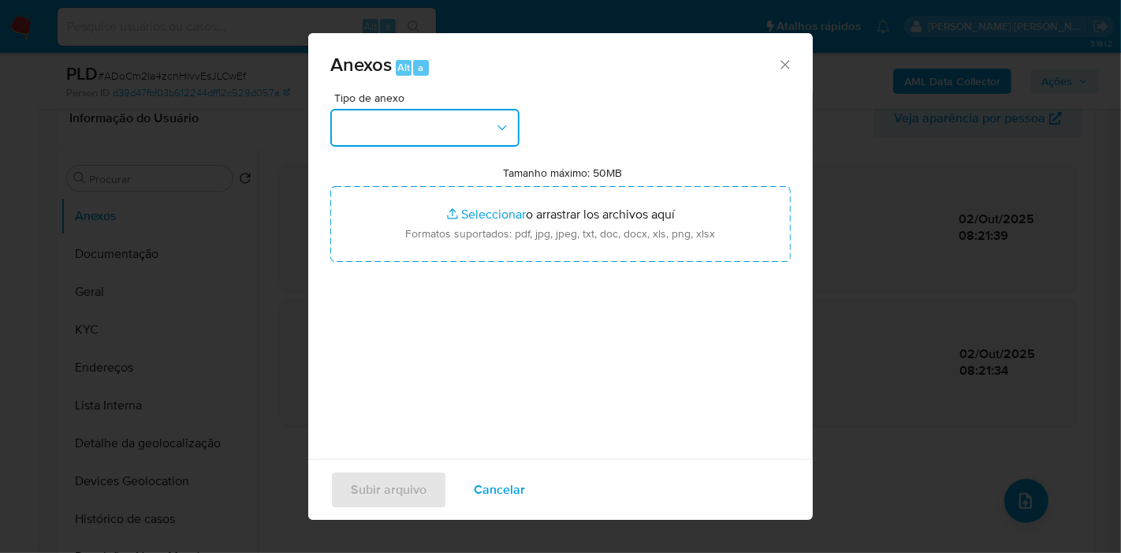
click at [508, 138] on button "button" at bounding box center [424, 128] width 189 height 38
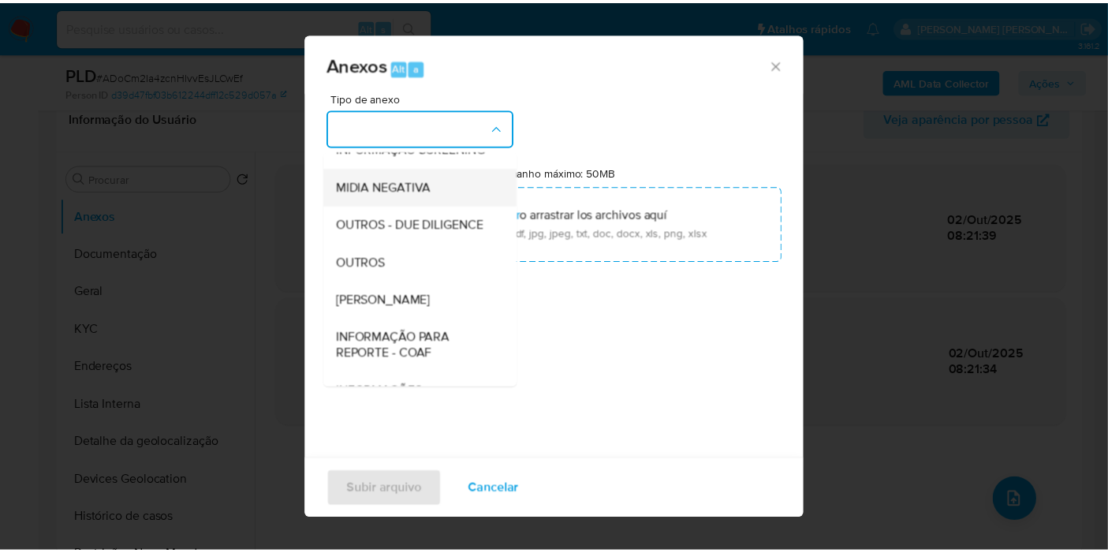
scroll to position [242, 0]
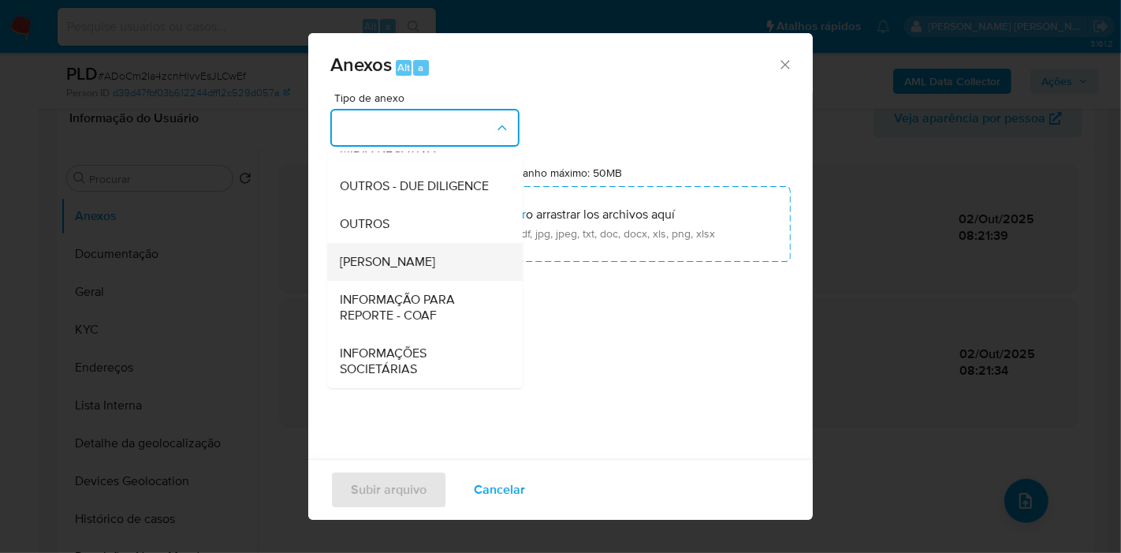
click at [442, 264] on div "DOSSIÊ ANÁLISE" at bounding box center [420, 262] width 161 height 38
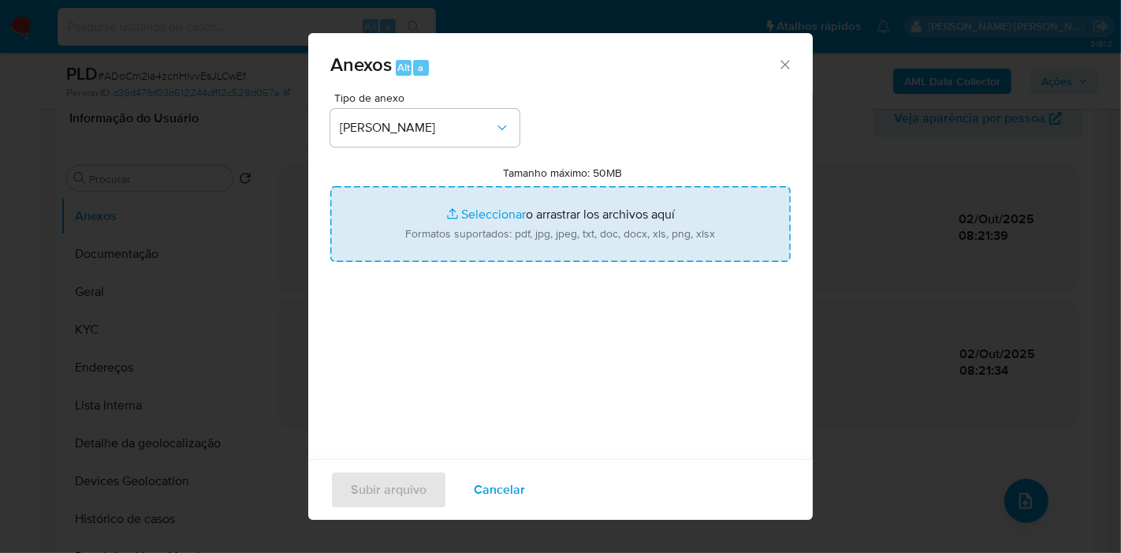
click at [489, 228] on input "Tamanho máximo: 50MB Seleccionar archivos" at bounding box center [560, 224] width 460 height 76
type input "C:\fakepath\SAR - XXX - CNPJ 25454234000130 - VENEZA COMERCIO DE UTILIDADES LTD…"
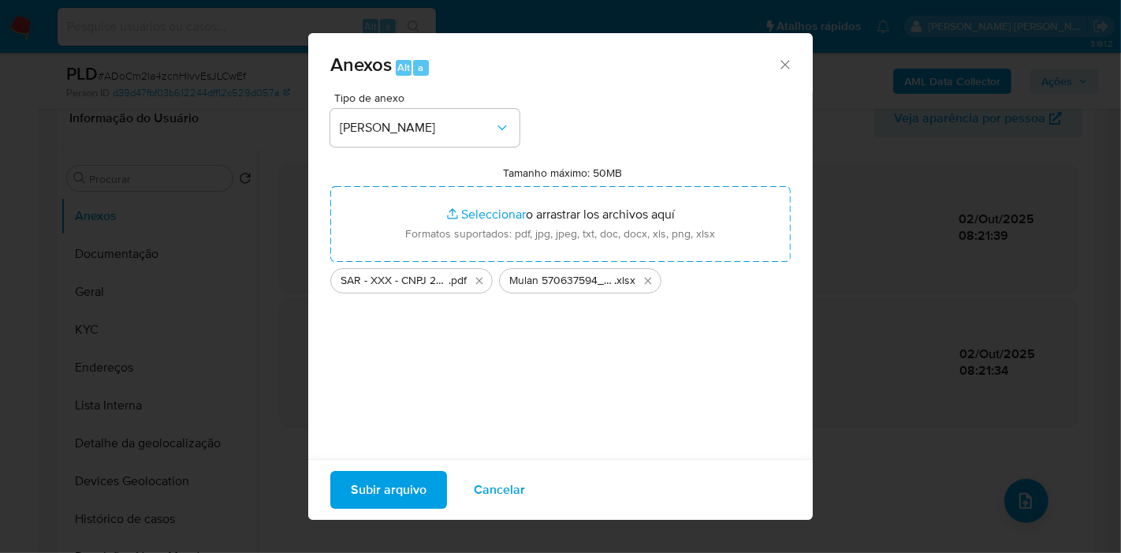
click at [389, 478] on span "Subir arquivo" at bounding box center [389, 489] width 76 height 35
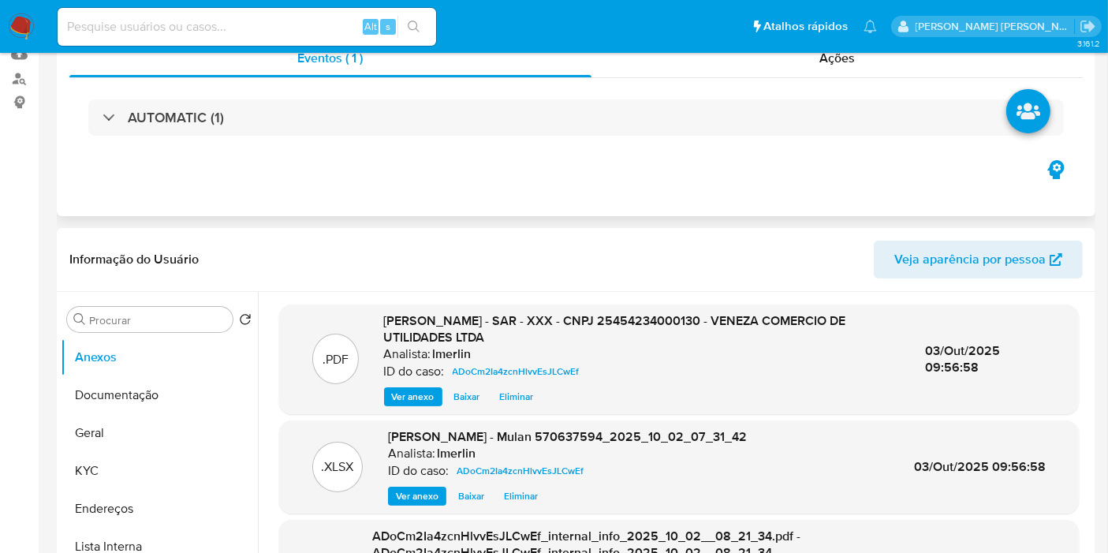
scroll to position [0, 0]
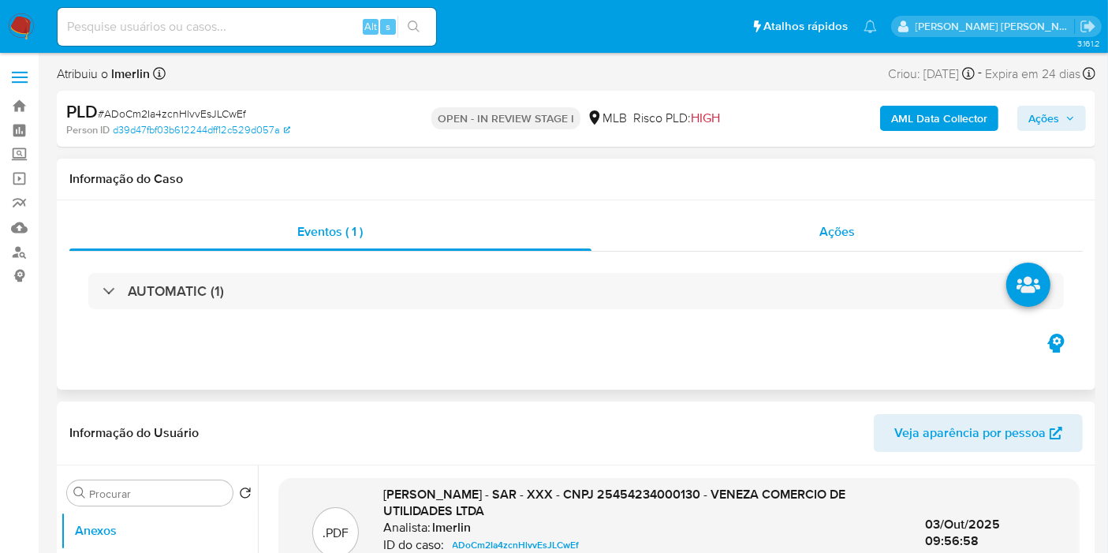
click at [871, 247] on div "Ações" at bounding box center [837, 232] width 492 height 38
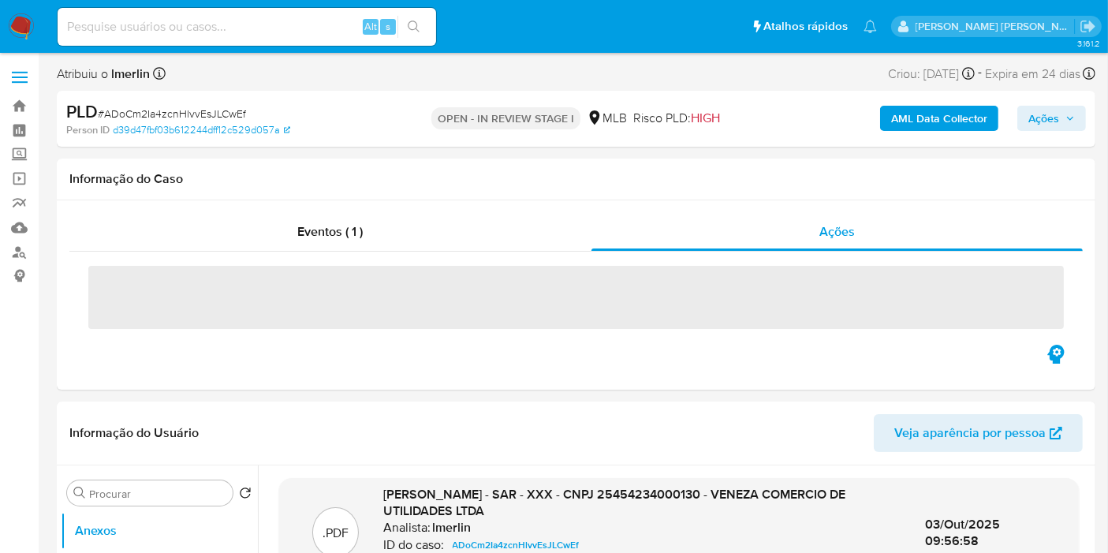
click at [1053, 102] on div "AML Data Collector Ações" at bounding box center [918, 118] width 336 height 37
click at [1043, 112] on span "Ações" at bounding box center [1043, 118] width 31 height 25
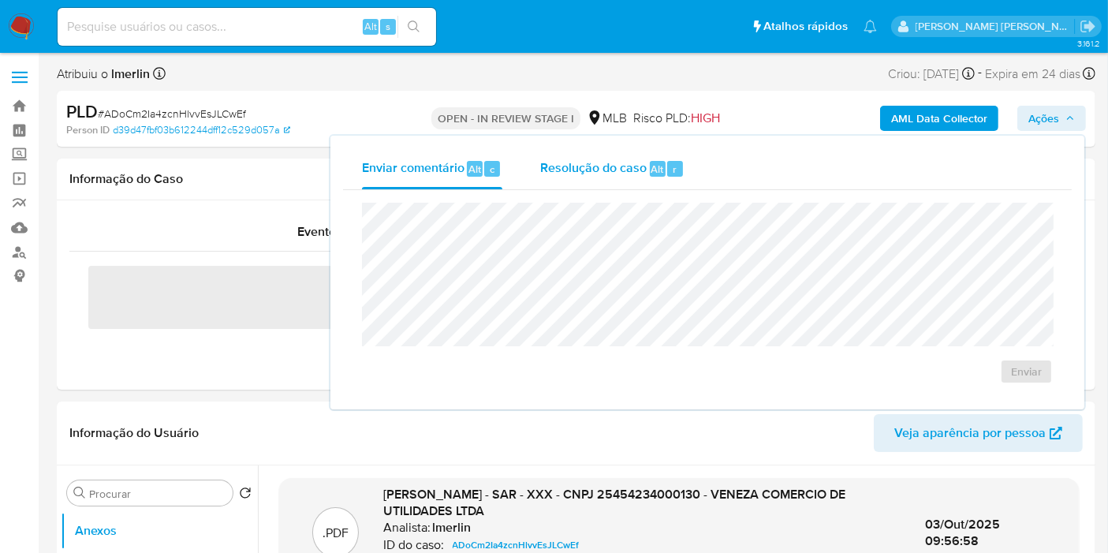
click at [572, 167] on span "Resolução do caso" at bounding box center [593, 168] width 106 height 18
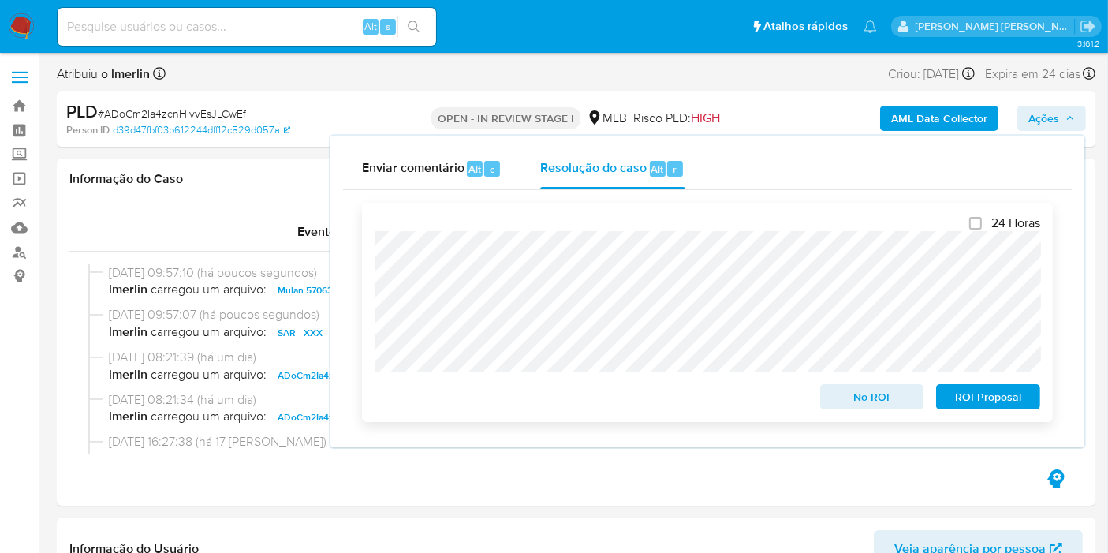
click at [1007, 400] on span "ROI Proposal" at bounding box center [988, 396] width 82 height 22
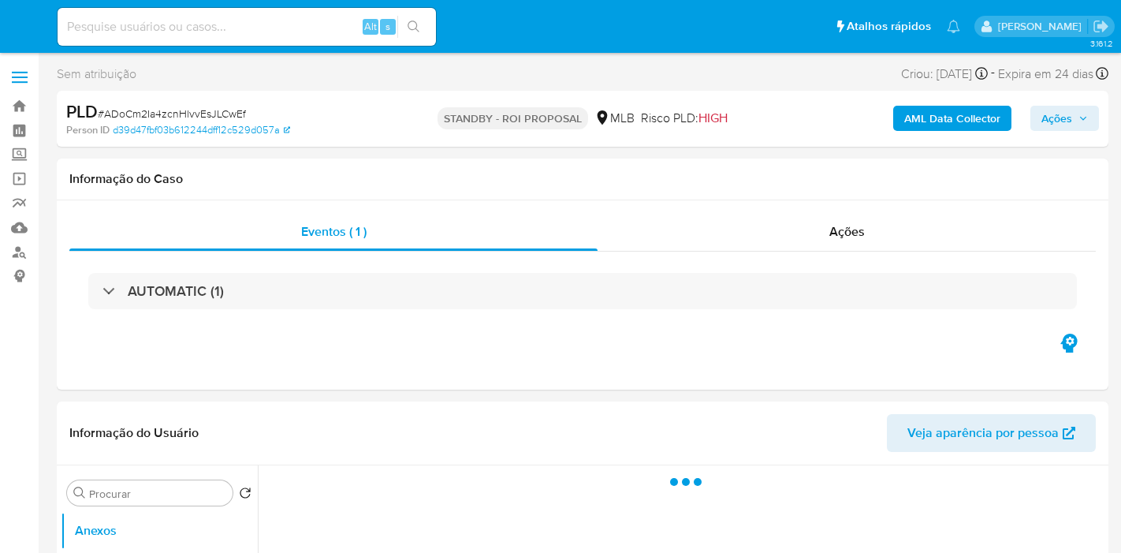
select select "10"
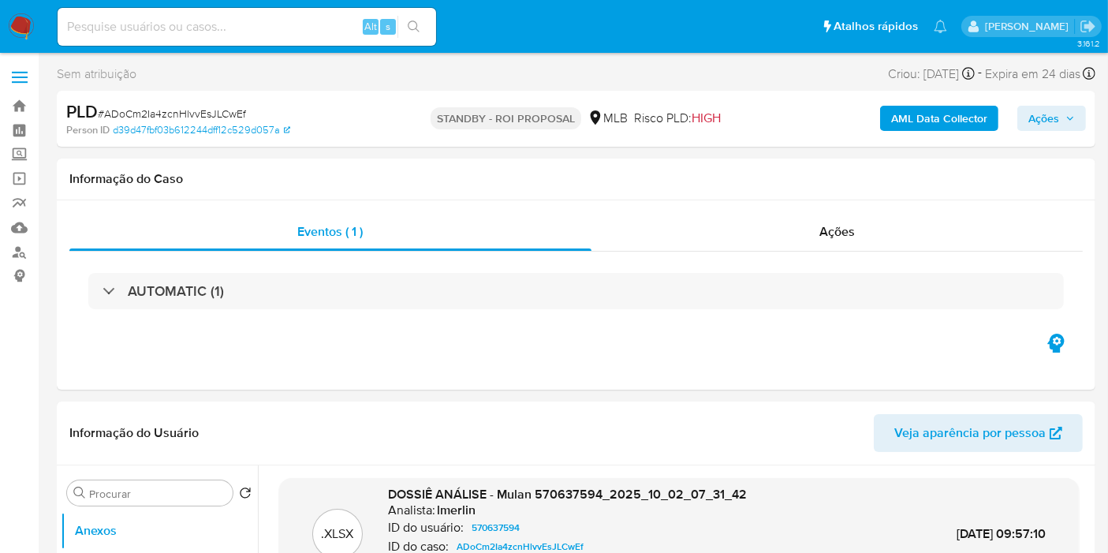
click at [208, 37] on div "Alt s" at bounding box center [247, 27] width 378 height 38
click at [212, 27] on input at bounding box center [247, 27] width 378 height 20
paste input "Hg0jyYzGRVDLvTm2nYfdQ3oM"
type input "Hg0jyYzGRVDLvTm2nYfdQ3oM"
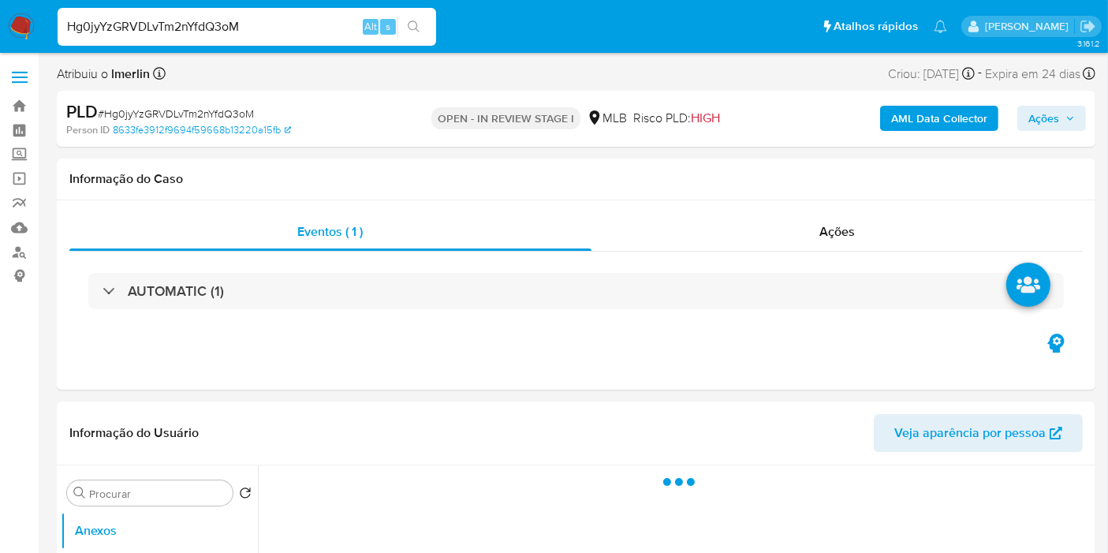
select select "10"
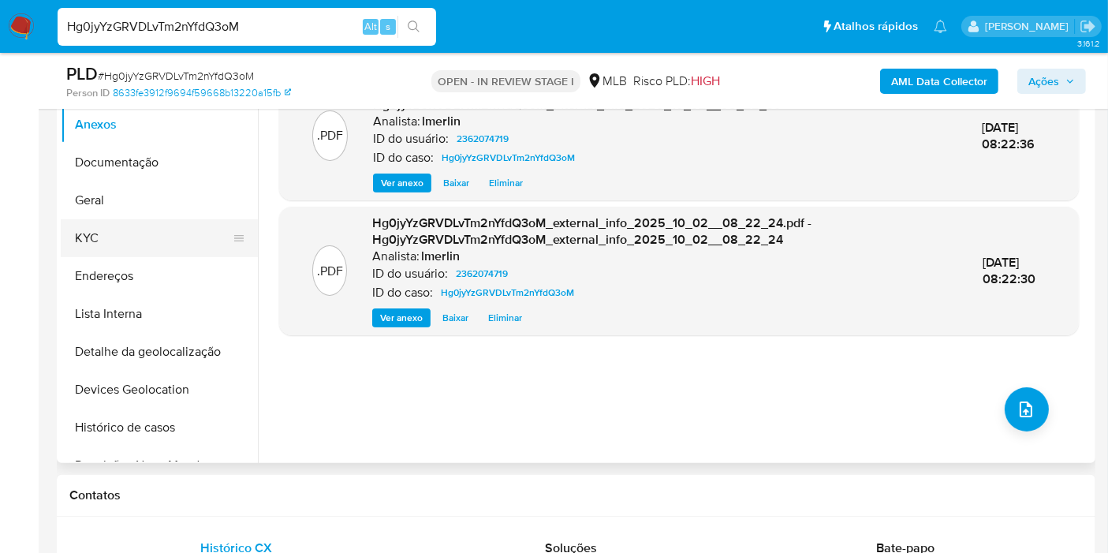
click at [139, 236] on button "KYC" at bounding box center [153, 238] width 184 height 38
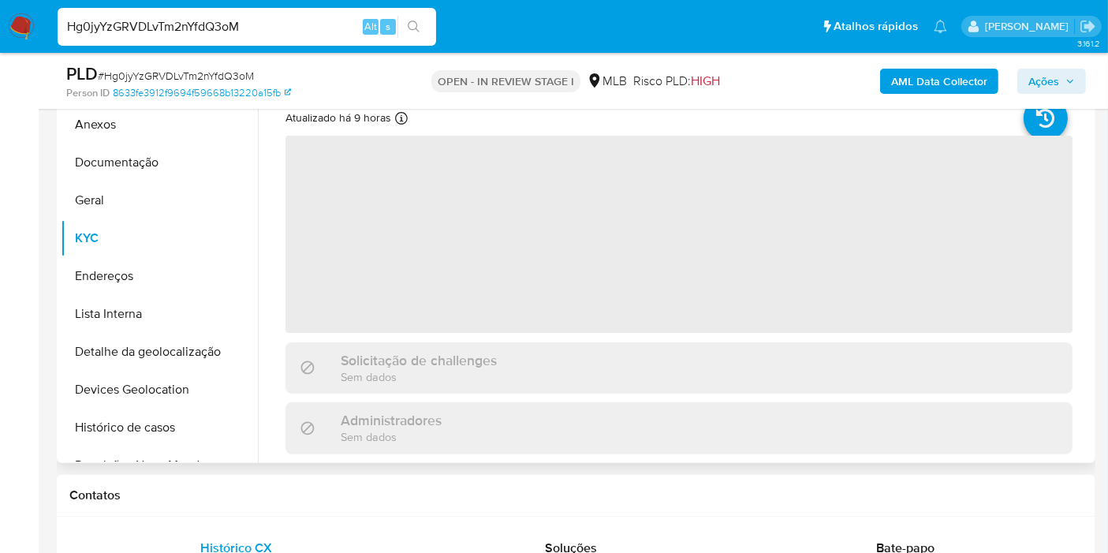
scroll to position [262, 0]
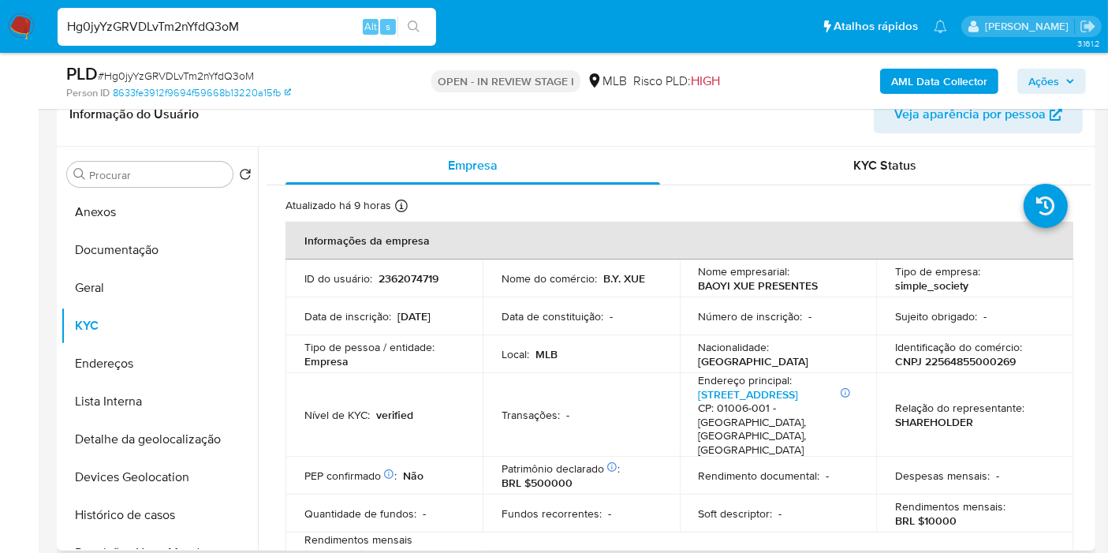
click at [949, 366] on p "CNPJ 22564855000269" at bounding box center [955, 361] width 121 height 14
copy p "22564855000269"
click at [164, 505] on button "Histórico de casos" at bounding box center [153, 515] width 184 height 38
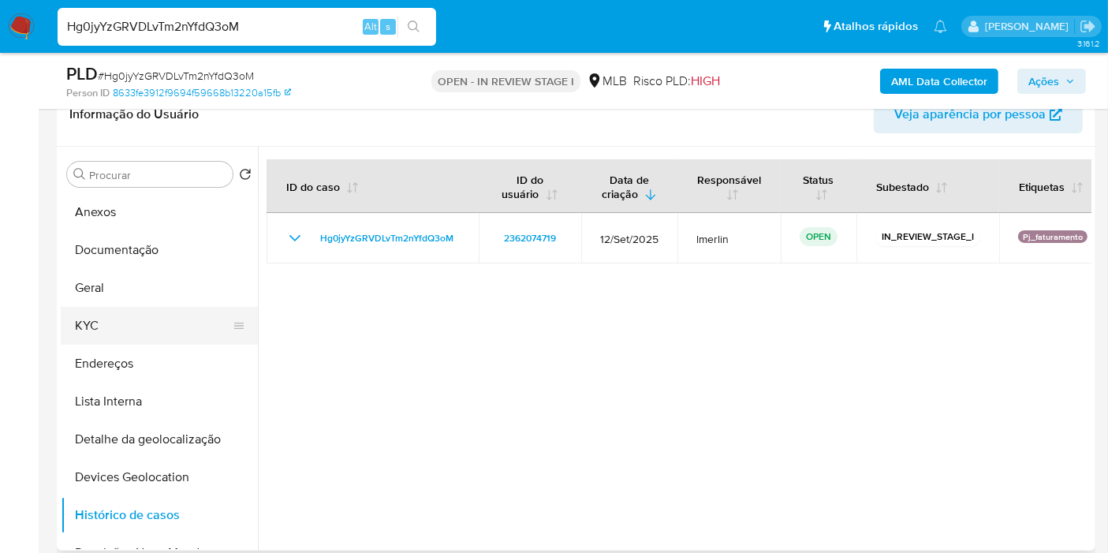
click at [155, 317] on button "KYC" at bounding box center [153, 326] width 184 height 38
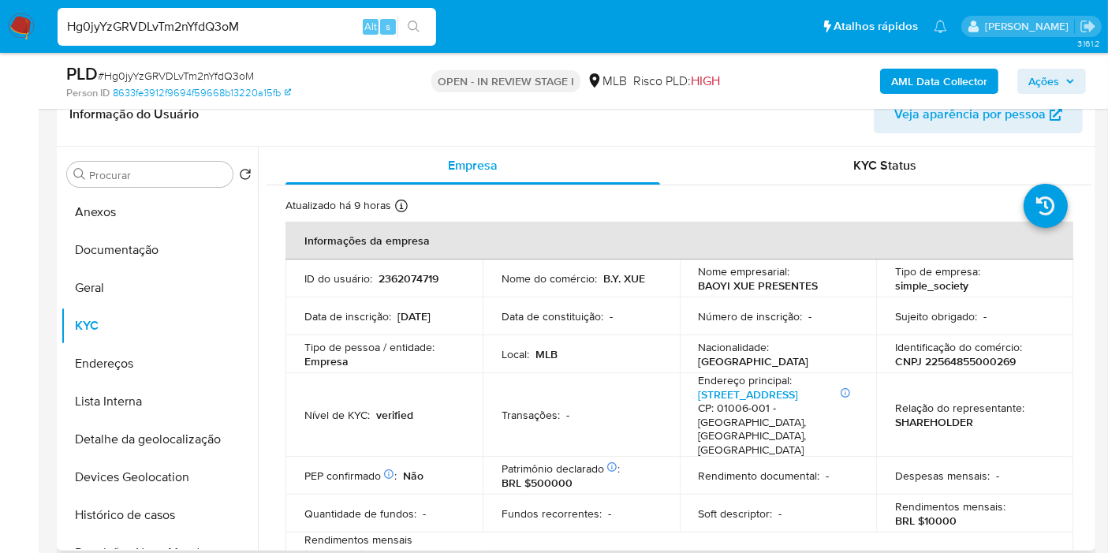
click at [950, 359] on p "CNPJ 22564855000269" at bounding box center [955, 361] width 121 height 14
copy p "22564855000269"
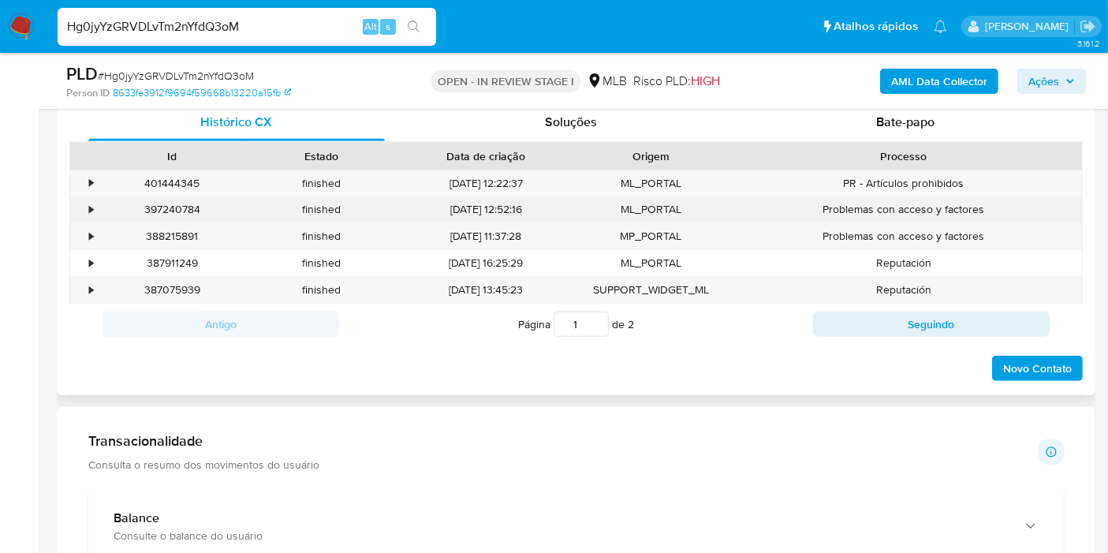
scroll to position [612, 0]
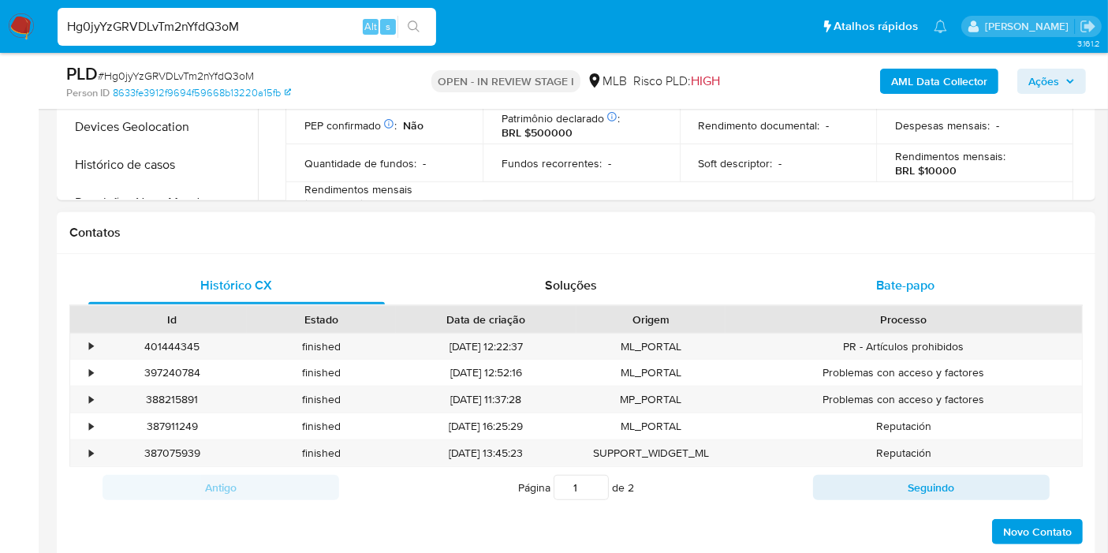
click at [879, 291] on span "Bate-papo" at bounding box center [905, 285] width 58 height 18
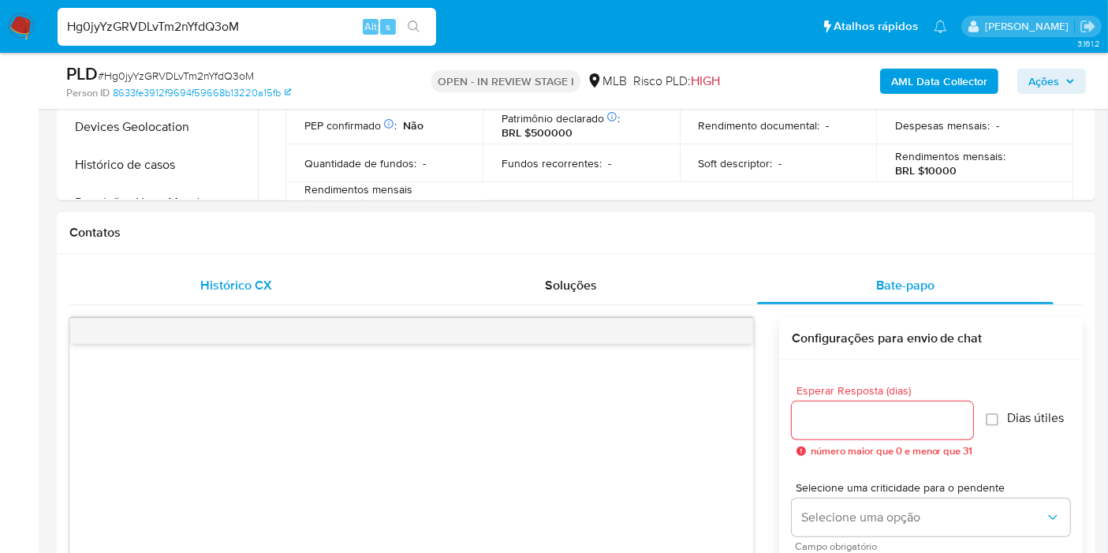
click at [279, 281] on div "Histórico CX" at bounding box center [236, 285] width 296 height 38
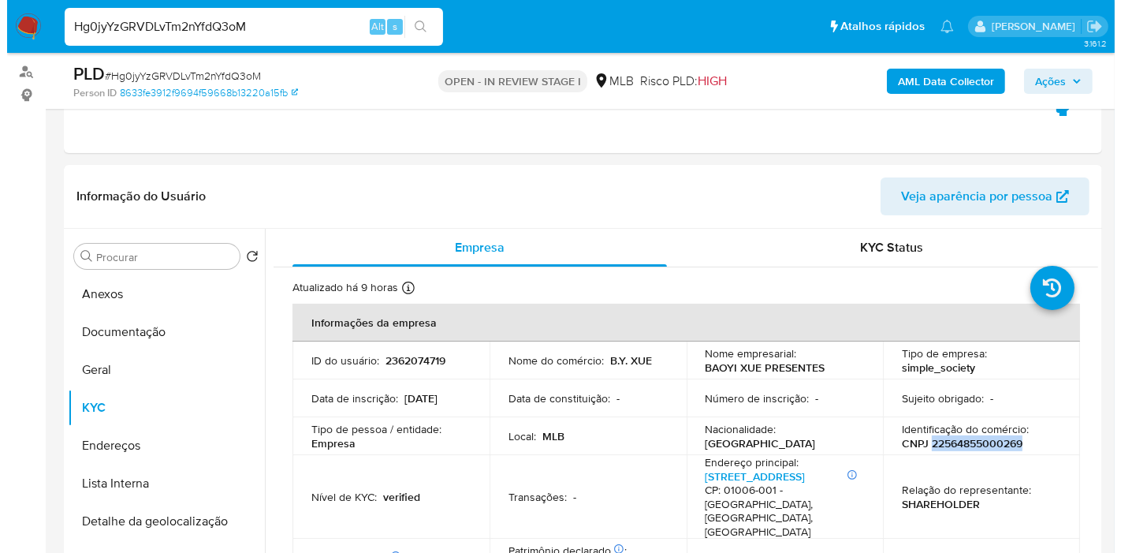
scroll to position [175, 0]
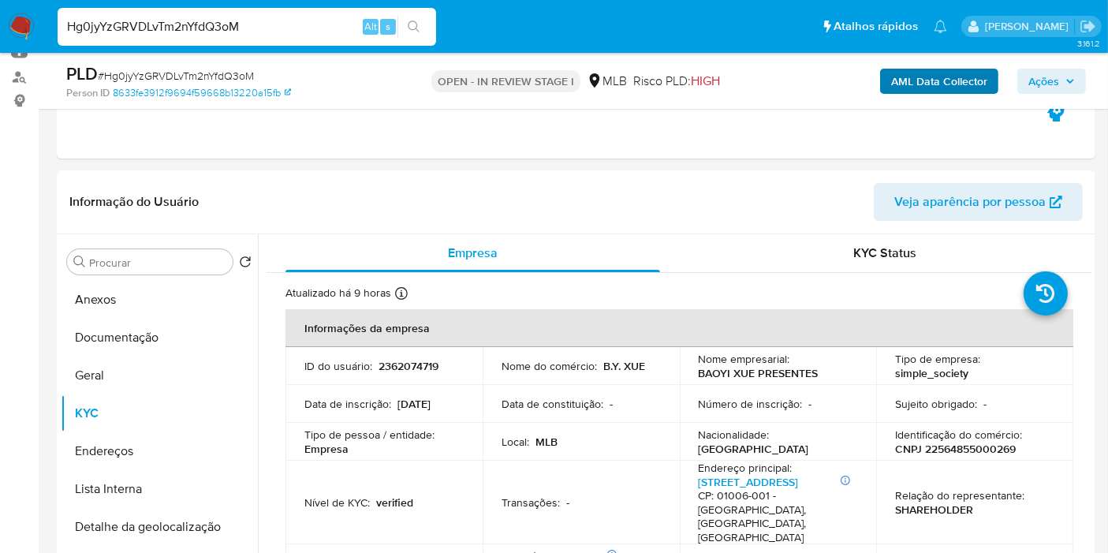
click at [963, 93] on div "AML Data Collector Ações" at bounding box center [918, 80] width 336 height 37
click at [959, 77] on b "AML Data Collector" at bounding box center [939, 81] width 96 height 25
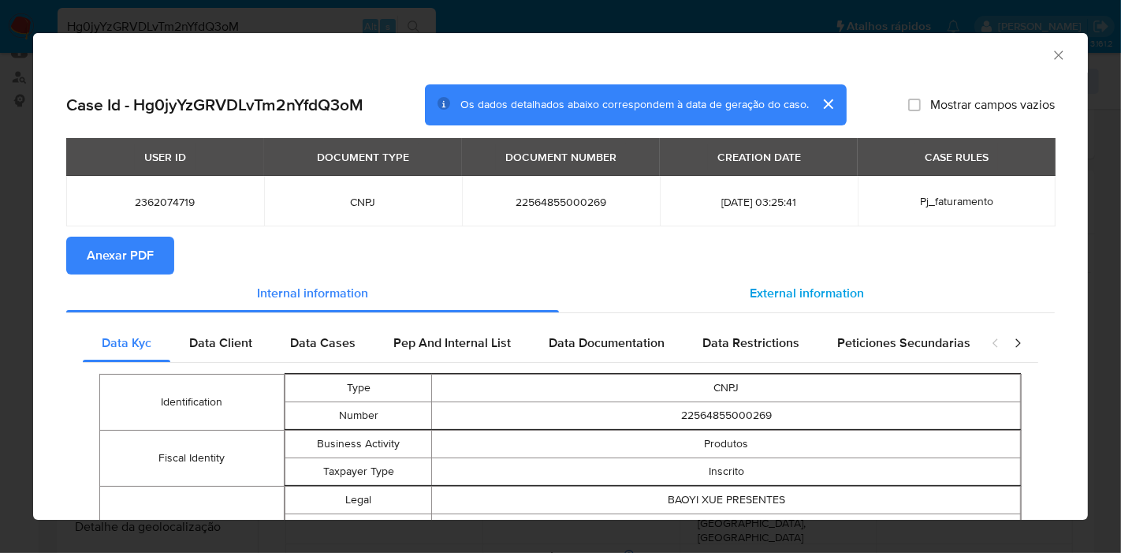
click at [758, 295] on span "External information" at bounding box center [807, 293] width 114 height 18
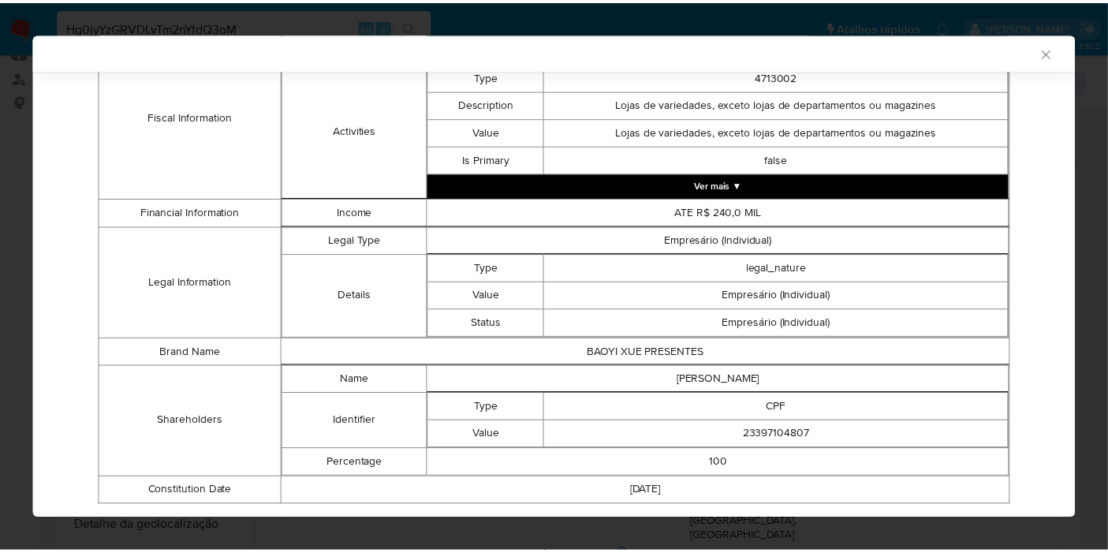
scroll to position [709, 0]
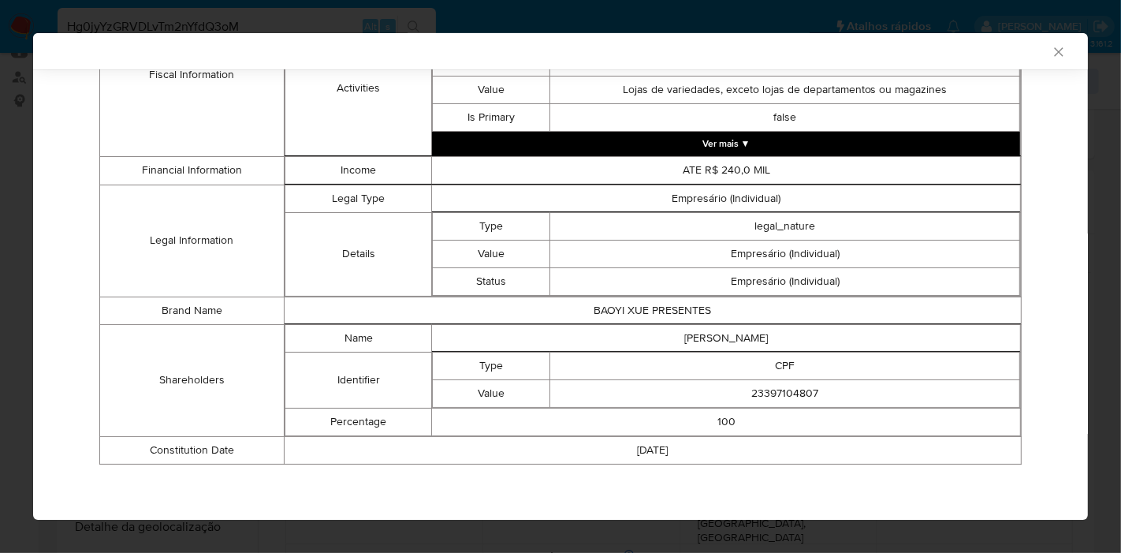
click at [732, 333] on td "[PERSON_NAME]" at bounding box center [726, 338] width 589 height 28
copy td "[PERSON_NAME]"
click at [771, 395] on td "23397104807" at bounding box center [785, 393] width 470 height 28
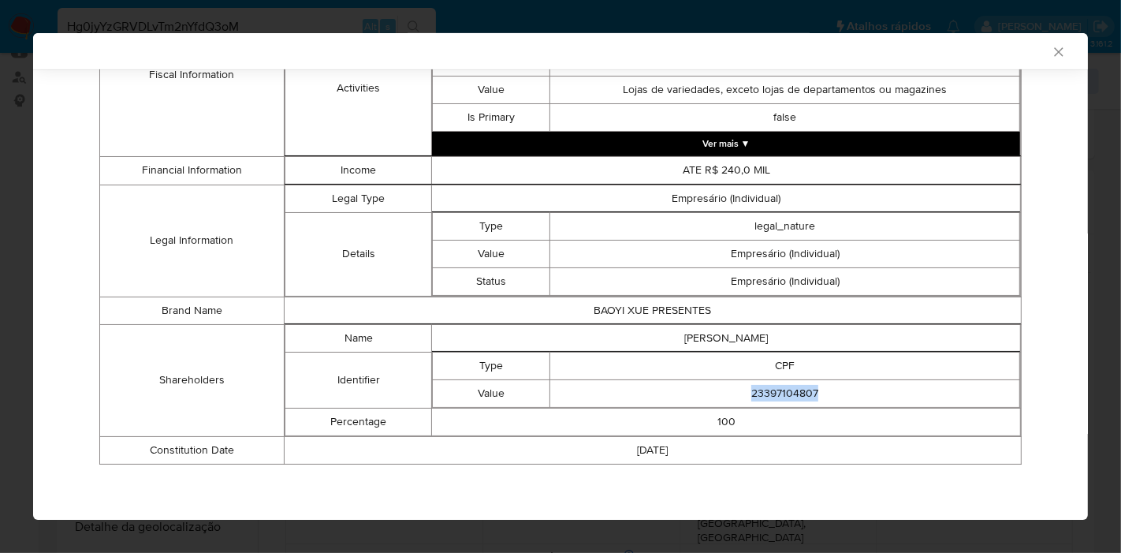
click at [771, 395] on td "23397104807" at bounding box center [785, 393] width 470 height 28
copy td "23397104807"
click at [1051, 50] on icon "Fechar a janela" at bounding box center [1059, 52] width 16 height 16
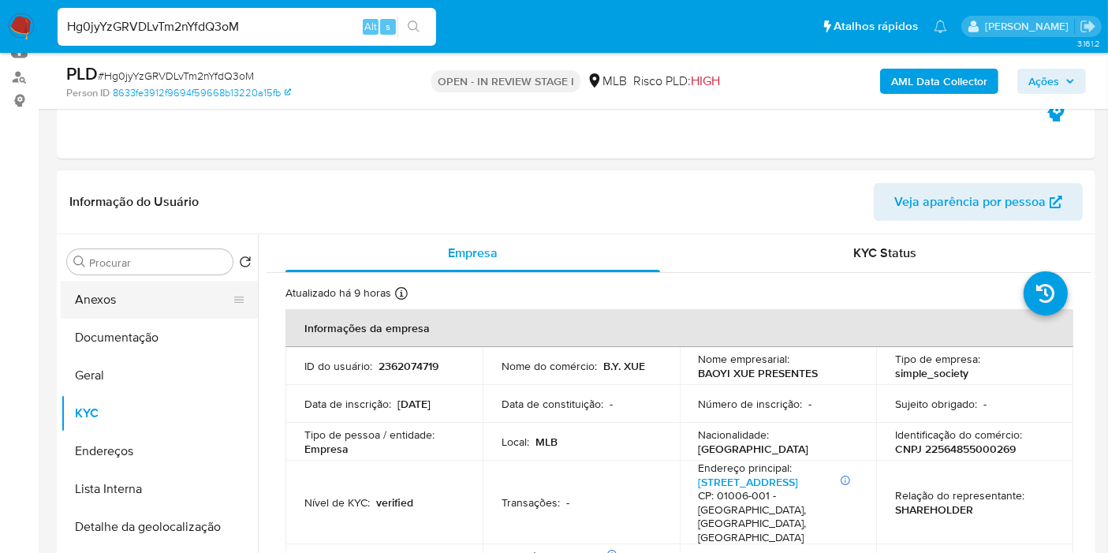
click at [148, 311] on button "Anexos" at bounding box center [153, 300] width 184 height 38
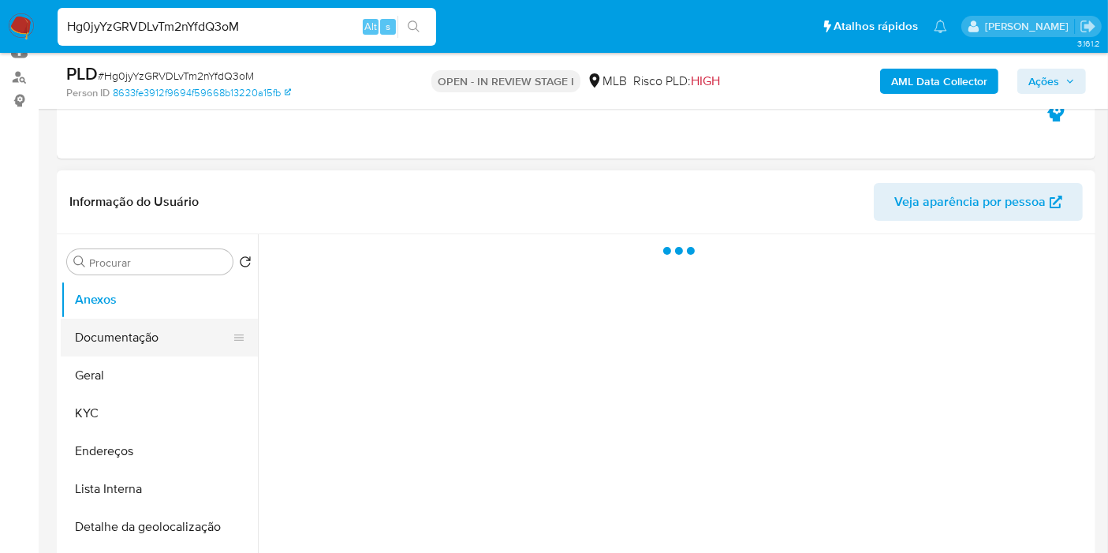
click at [147, 332] on button "Documentação" at bounding box center [153, 337] width 184 height 38
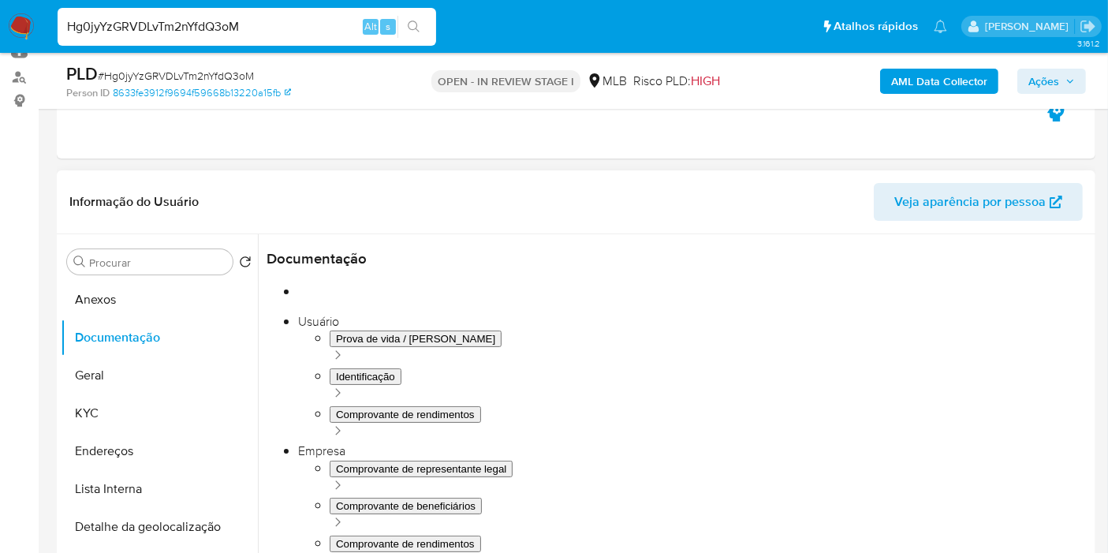
scroll to position [262, 0]
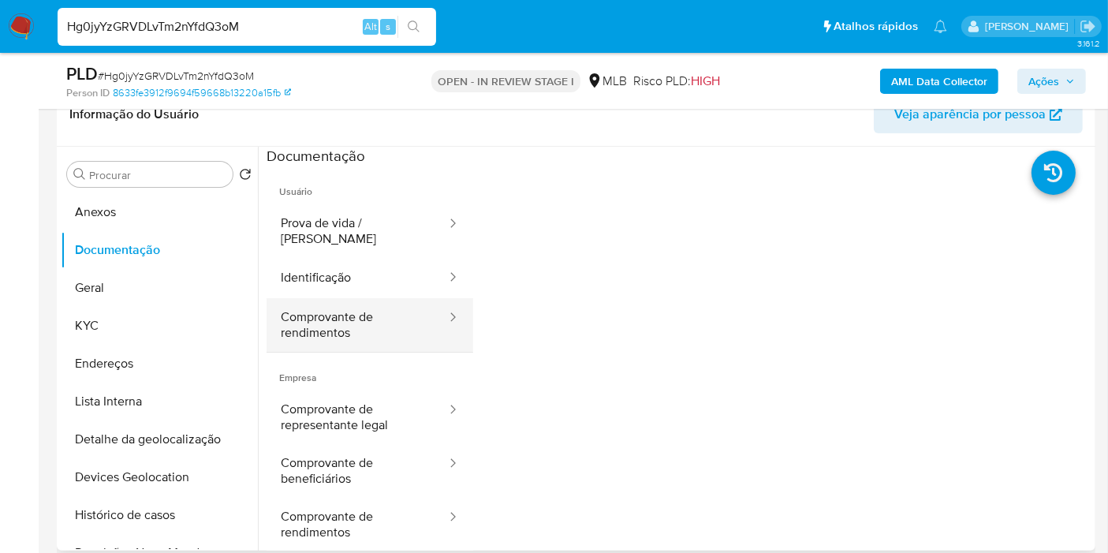
click at [328, 305] on button "Comprovante de rendimentos" at bounding box center [356, 325] width 181 height 54
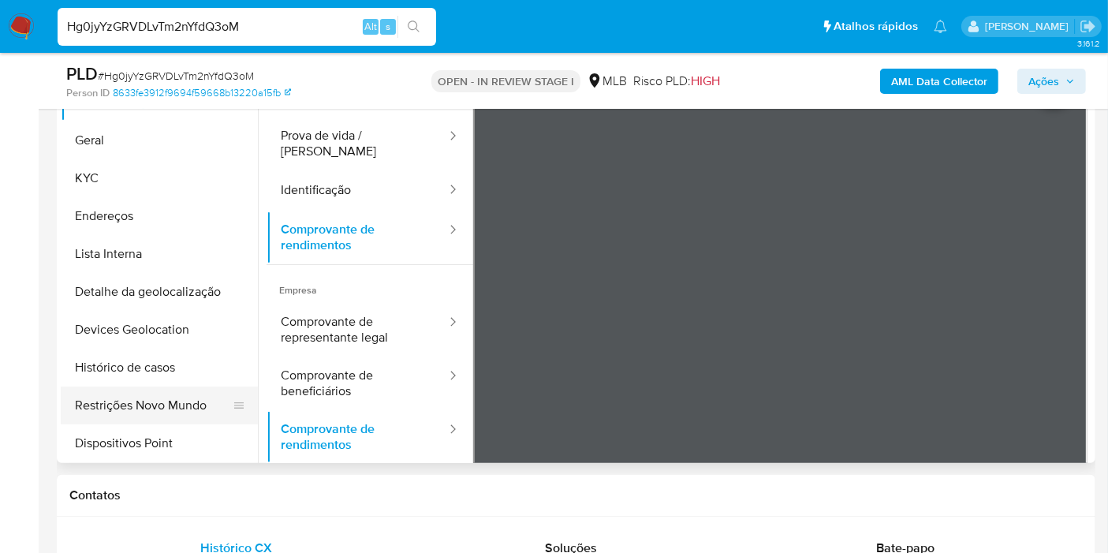
scroll to position [87, 0]
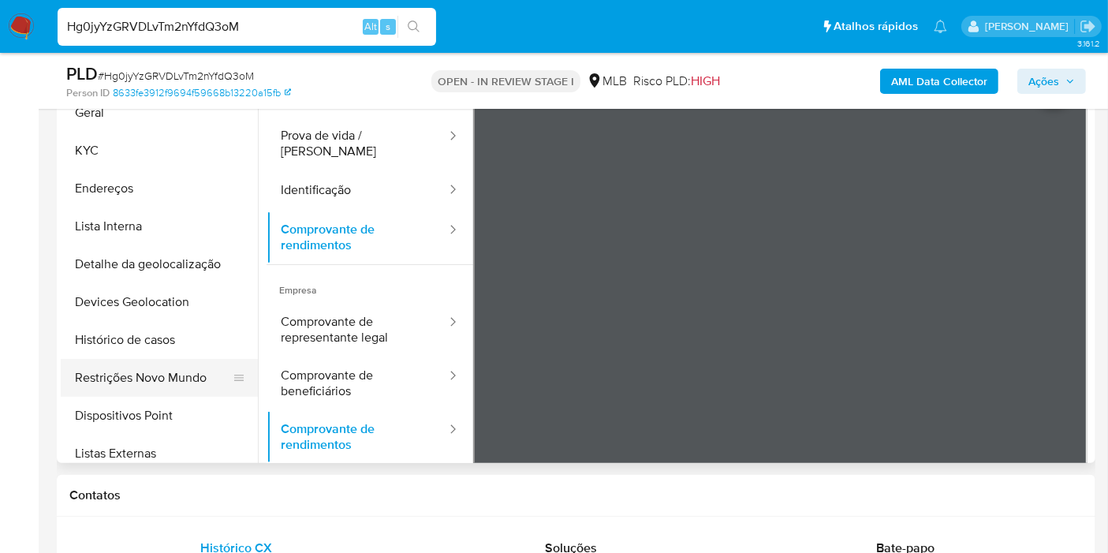
click at [188, 376] on button "Restrições Novo Mundo" at bounding box center [153, 378] width 184 height 38
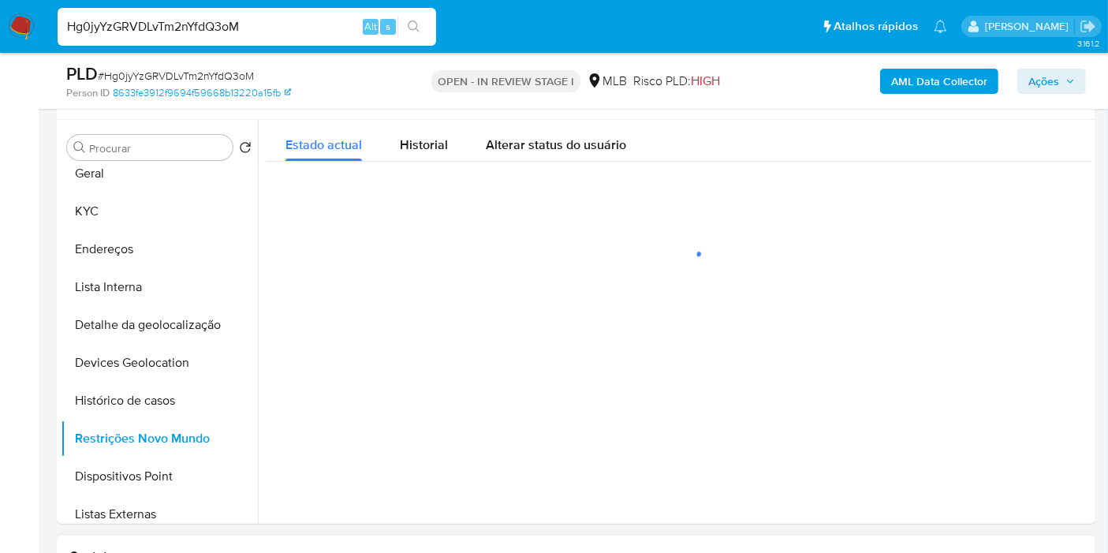
scroll to position [262, 0]
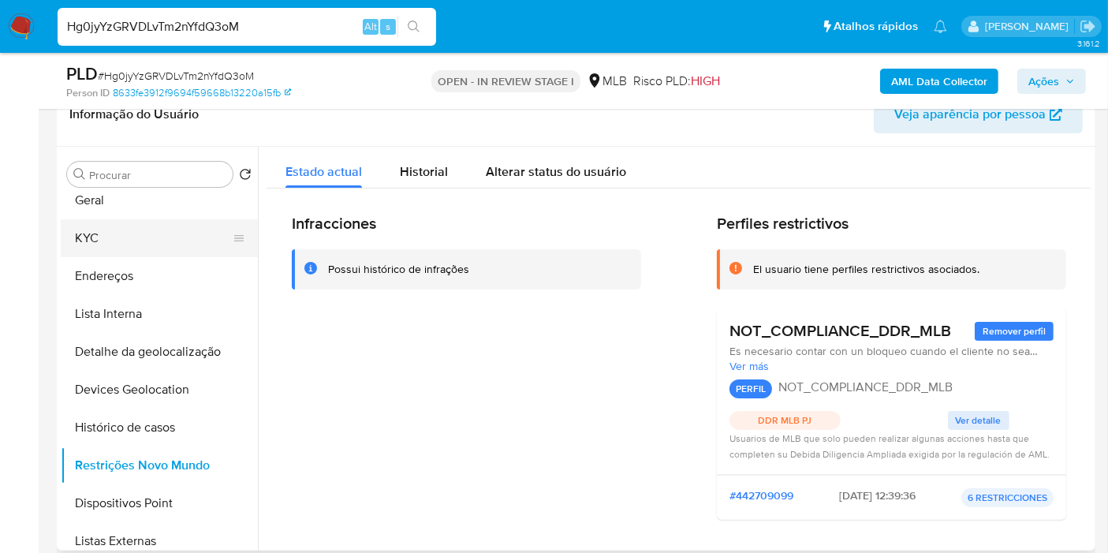
click at [140, 233] on button "KYC" at bounding box center [153, 238] width 184 height 38
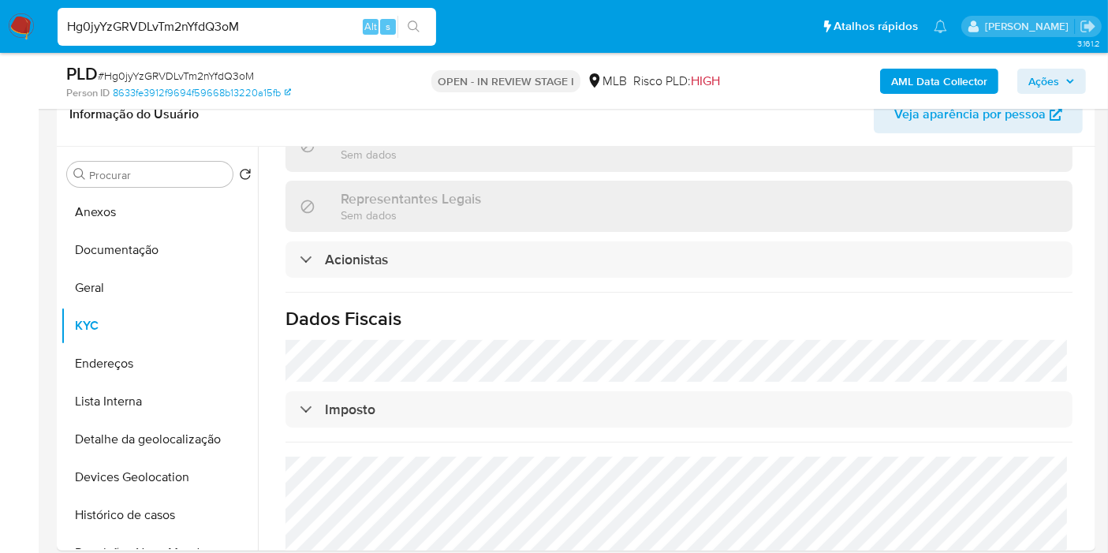
scroll to position [948, 0]
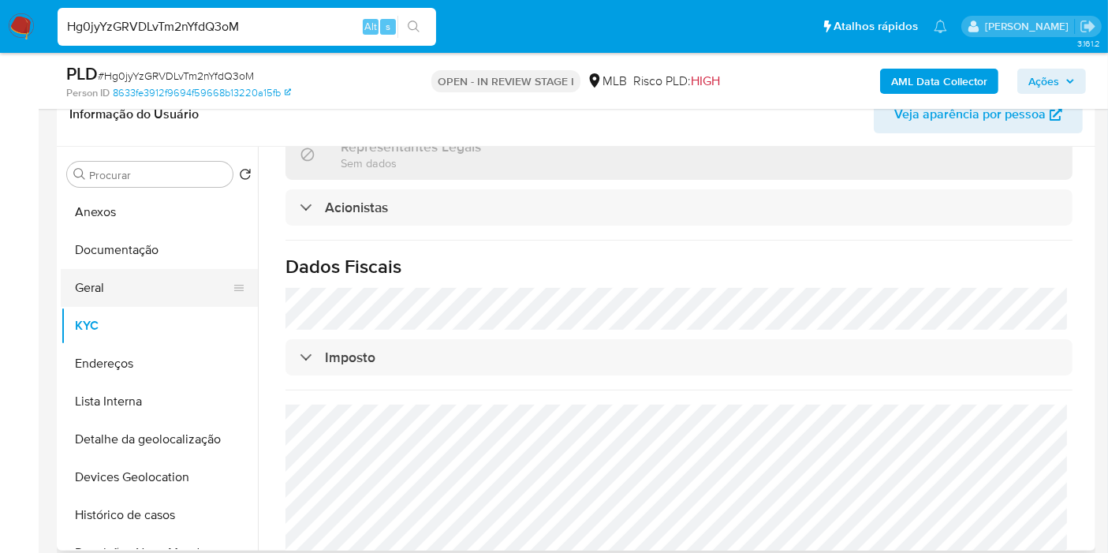
click at [158, 293] on button "Geral" at bounding box center [153, 288] width 184 height 38
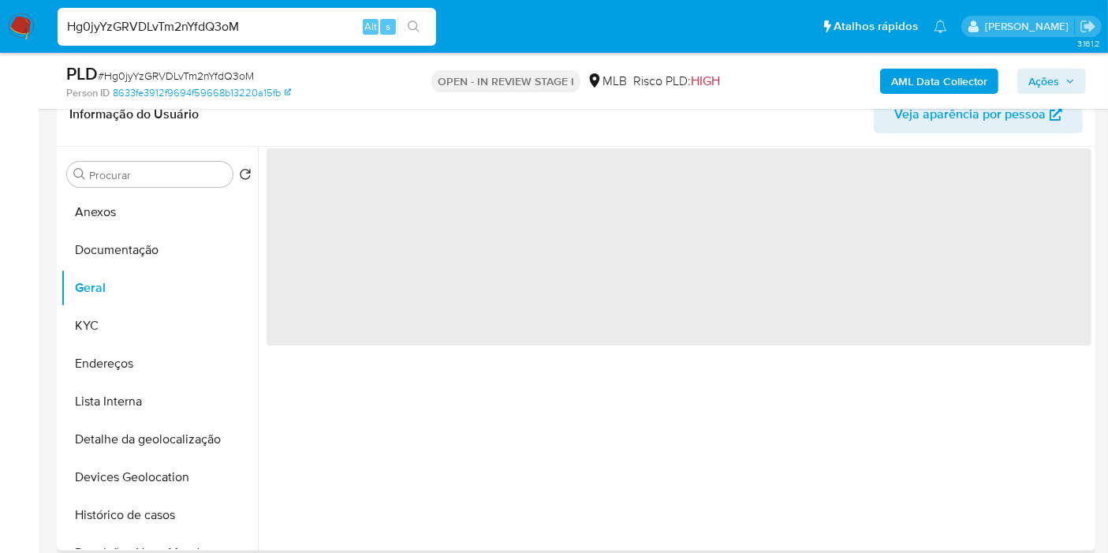
scroll to position [0, 0]
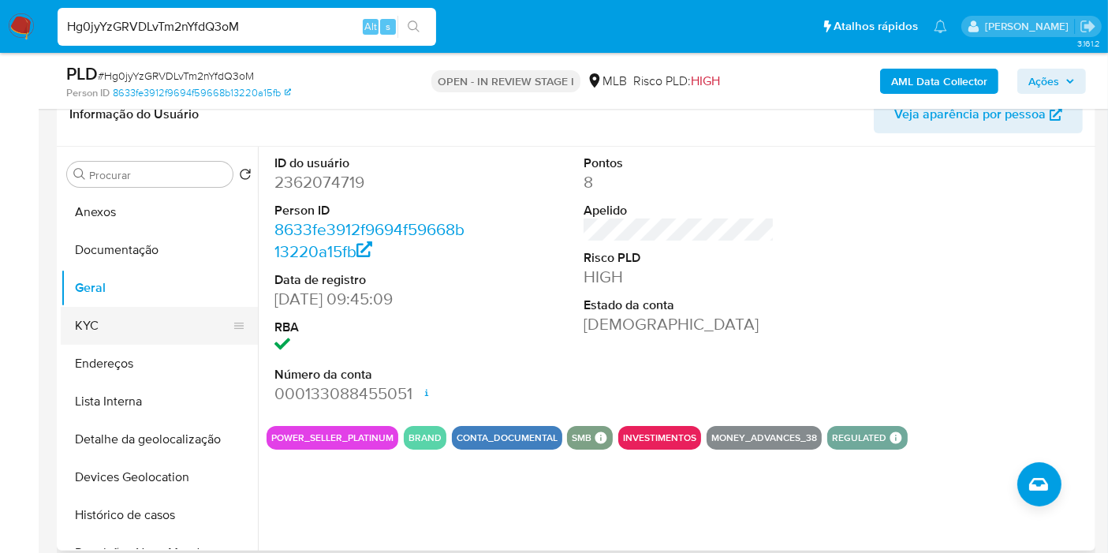
click at [173, 329] on button "KYC" at bounding box center [153, 326] width 184 height 38
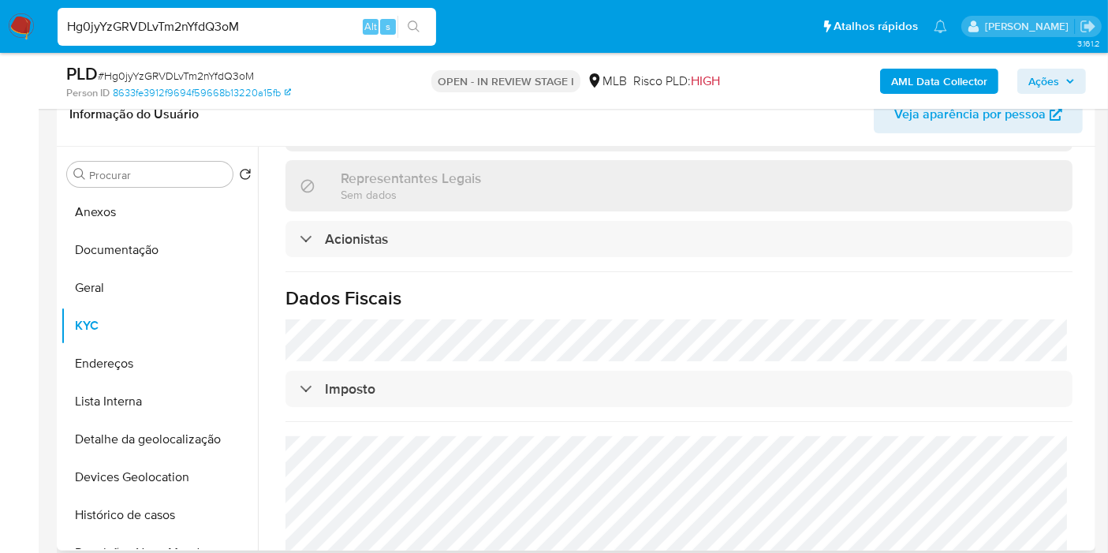
scroll to position [948, 0]
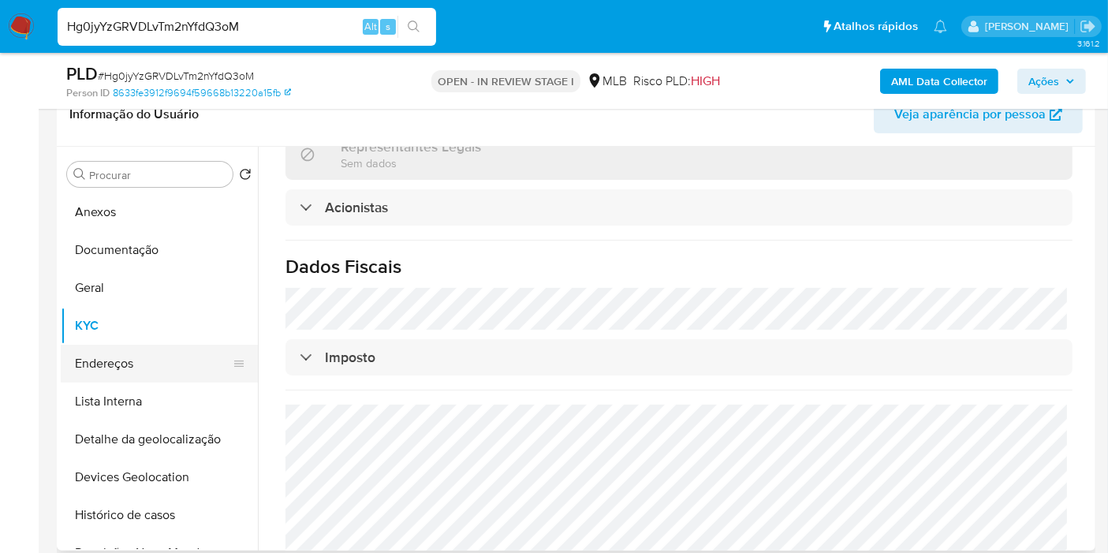
click at [187, 354] on button "Endereços" at bounding box center [153, 363] width 184 height 38
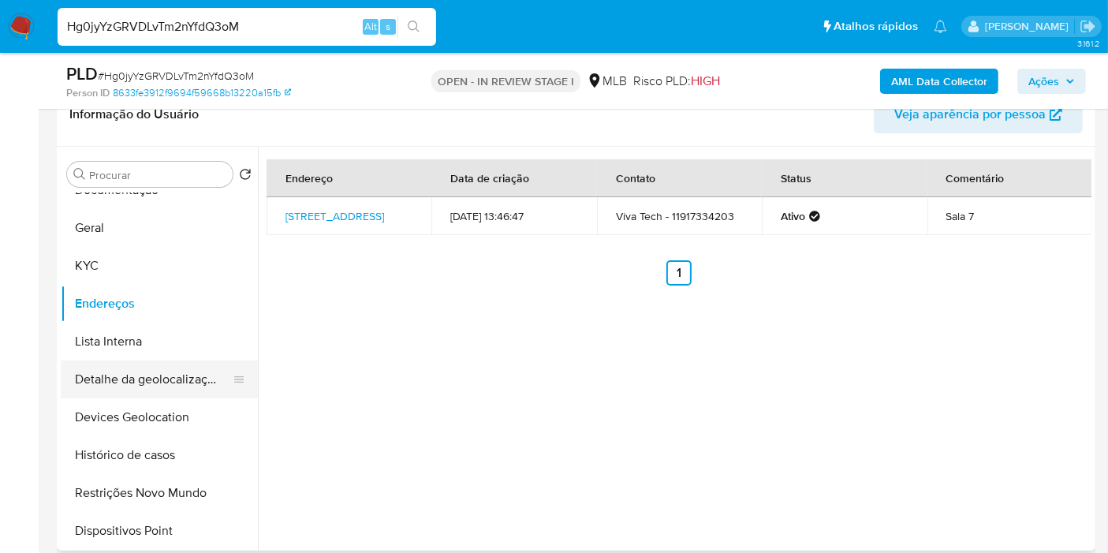
scroll to position [87, 0]
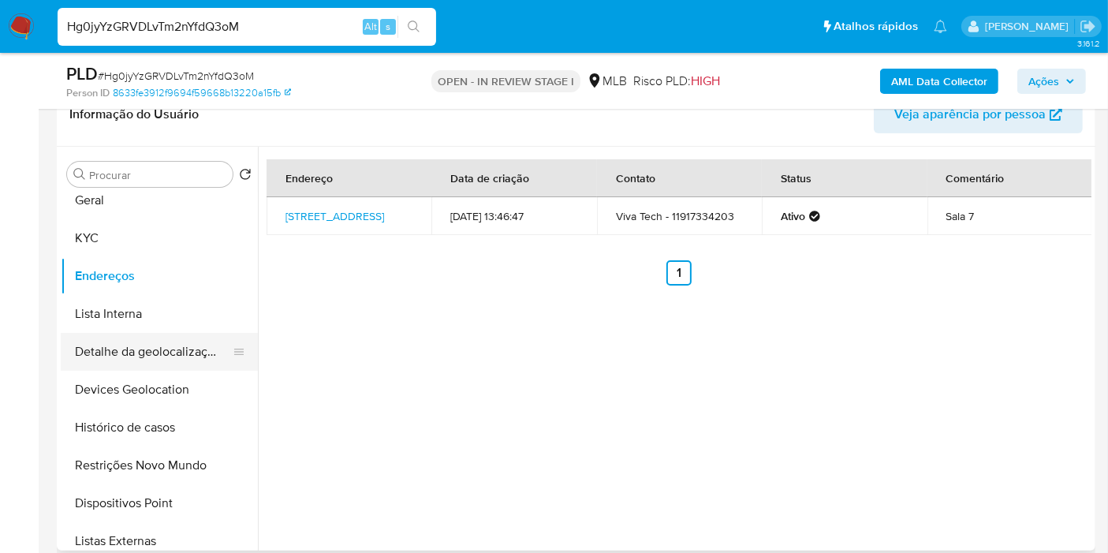
click at [183, 357] on button "Detalhe da geolocalização" at bounding box center [153, 352] width 184 height 38
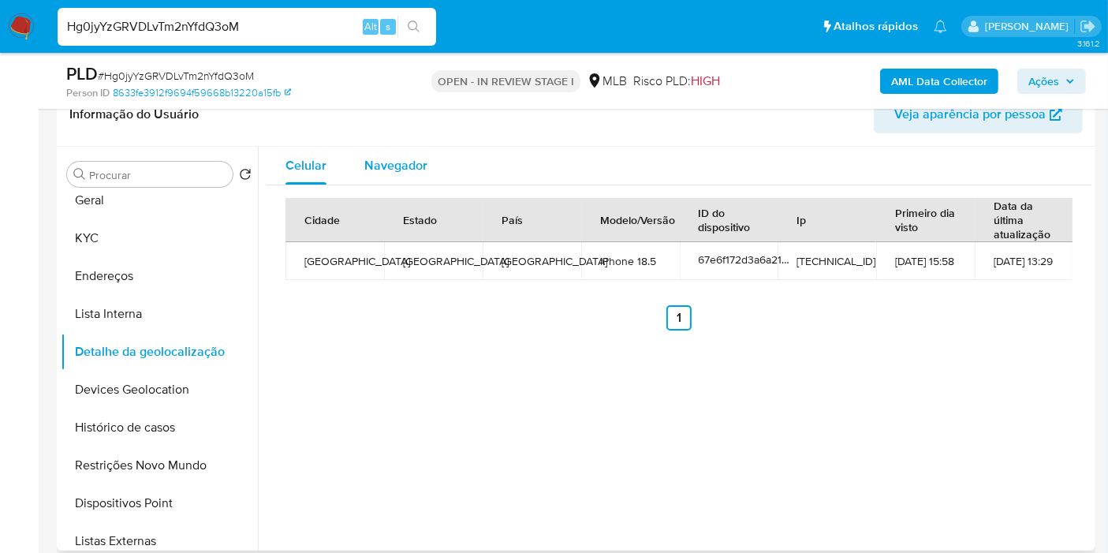
click at [413, 158] on span "Navegador" at bounding box center [395, 165] width 63 height 18
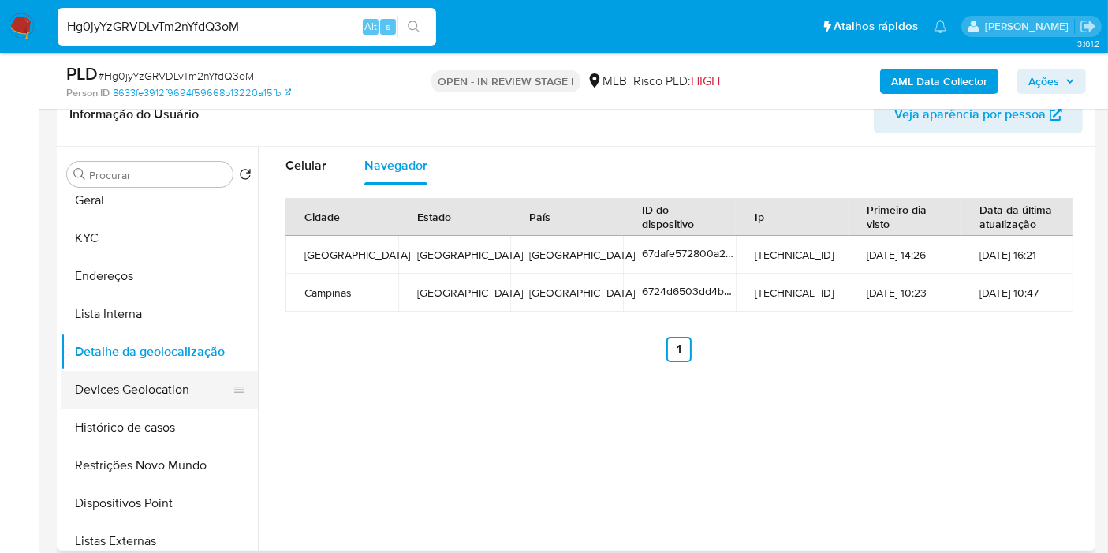
click at [172, 394] on button "Devices Geolocation" at bounding box center [153, 389] width 184 height 38
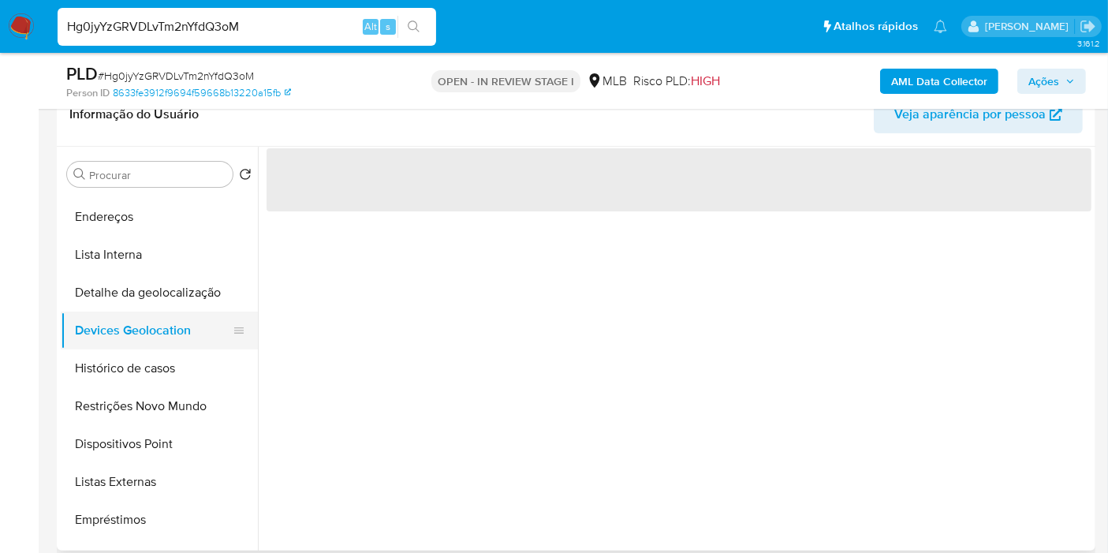
scroll to position [175, 0]
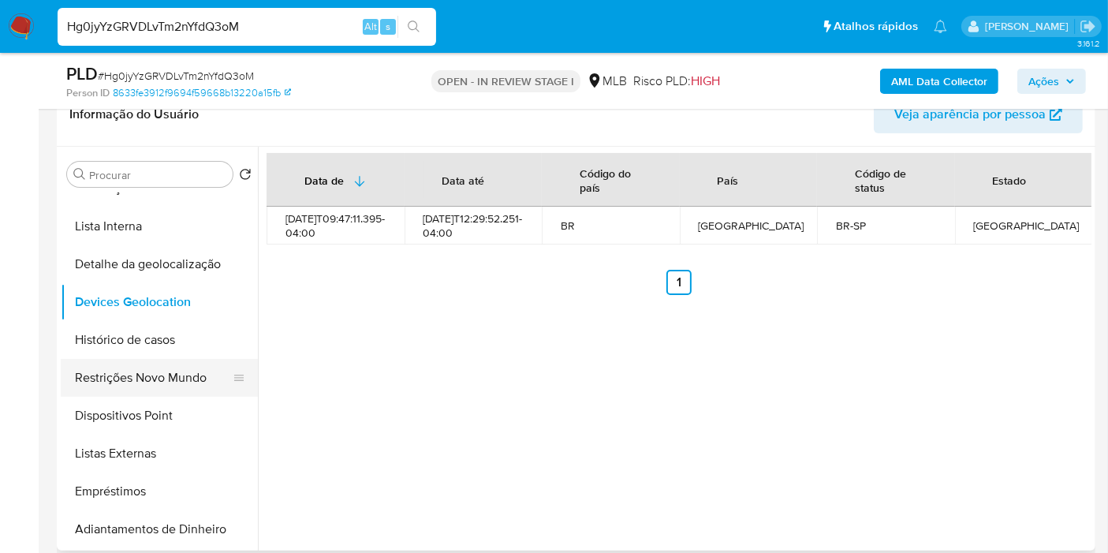
click at [172, 382] on button "Restrições Novo Mundo" at bounding box center [153, 378] width 184 height 38
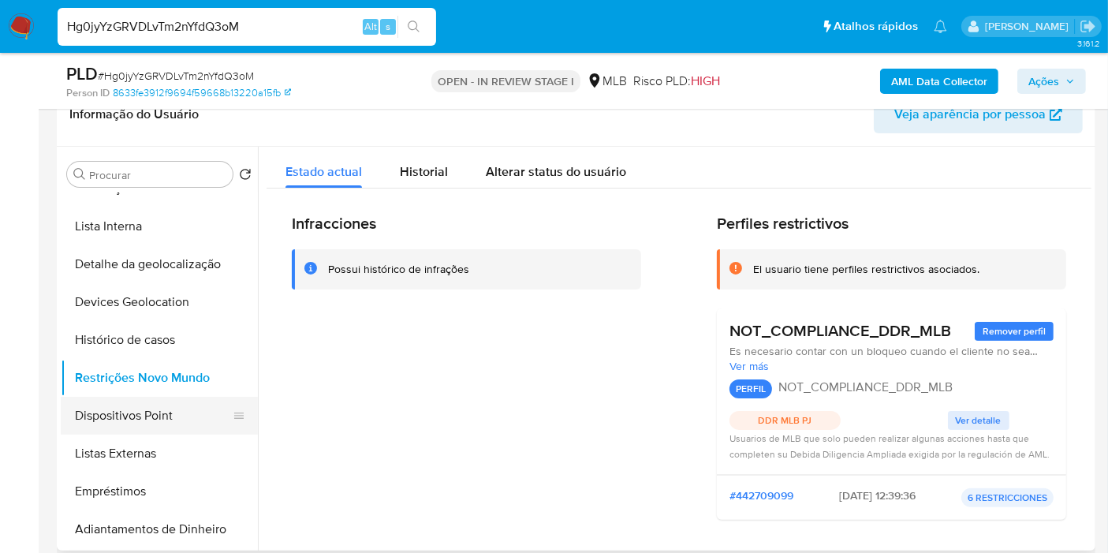
click at [177, 415] on button "Dispositivos Point" at bounding box center [153, 416] width 184 height 38
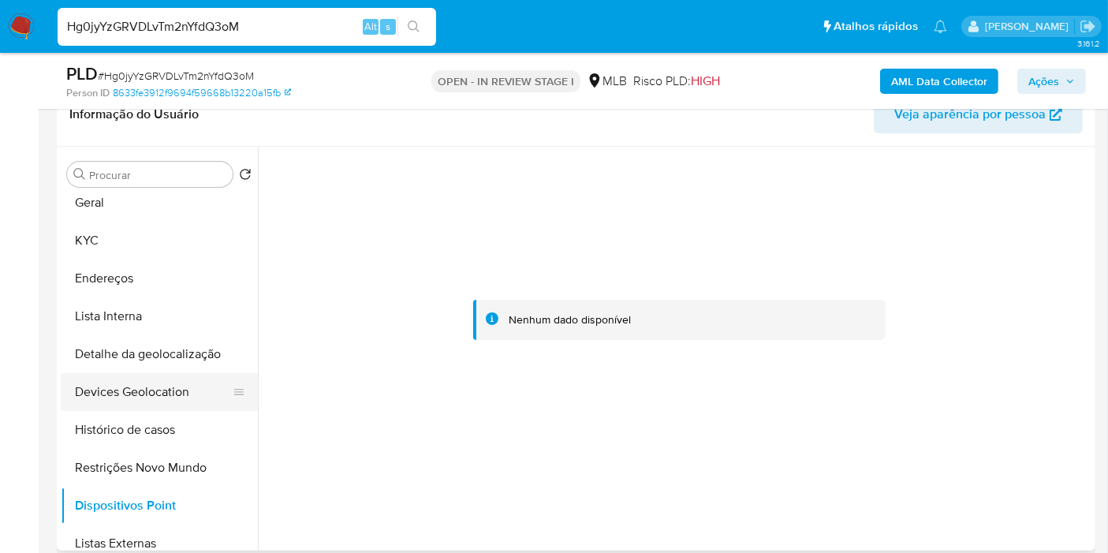
scroll to position [0, 0]
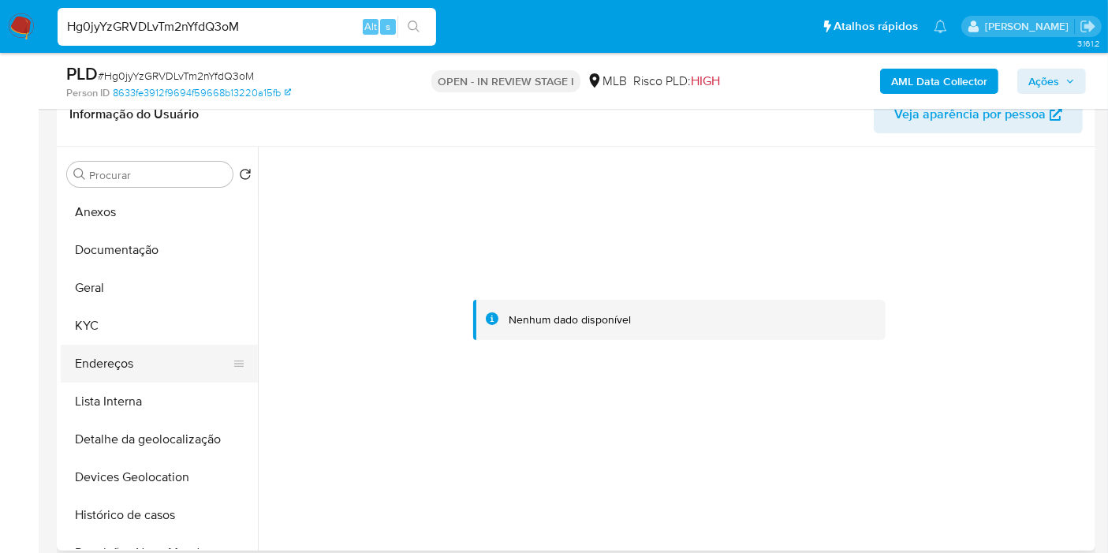
click at [113, 349] on button "Endereços" at bounding box center [153, 363] width 184 height 38
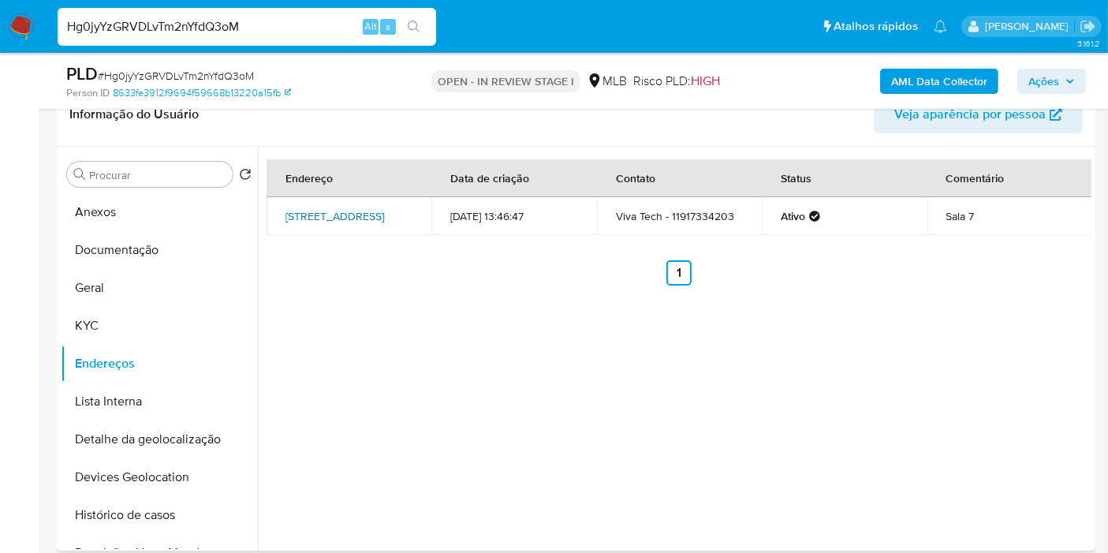
click at [337, 208] on link "[STREET_ADDRESS]" at bounding box center [334, 216] width 99 height 16
click at [146, 331] on button "KYC" at bounding box center [153, 326] width 184 height 38
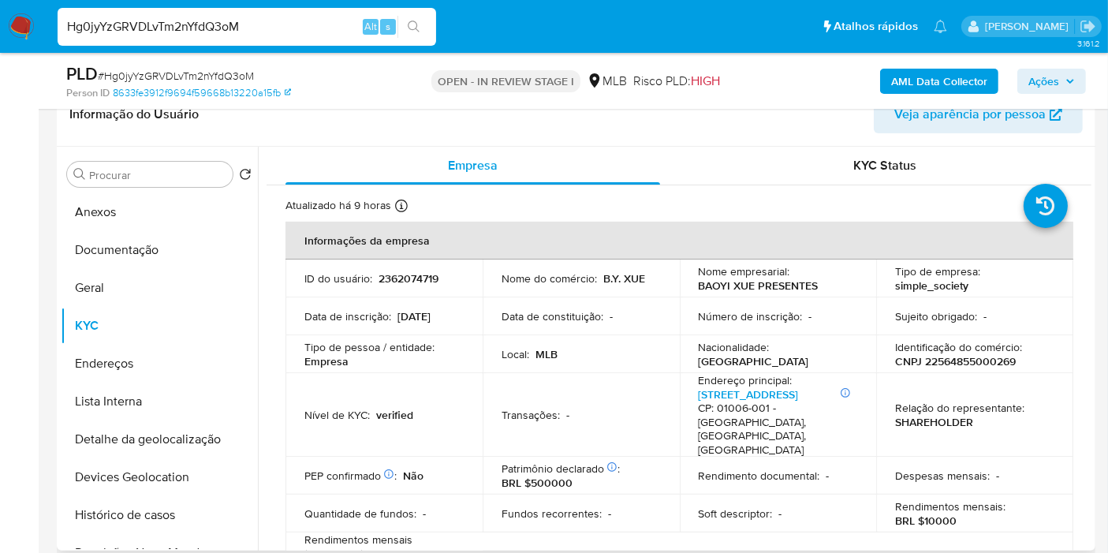
click at [968, 357] on p "CNPJ 22564855000269" at bounding box center [955, 361] width 121 height 14
click at [968, 356] on p "CNPJ 22564855000269" at bounding box center [955, 361] width 121 height 14
copy p "22564855000269"
click at [398, 285] on p "2362074719" at bounding box center [408, 278] width 60 height 14
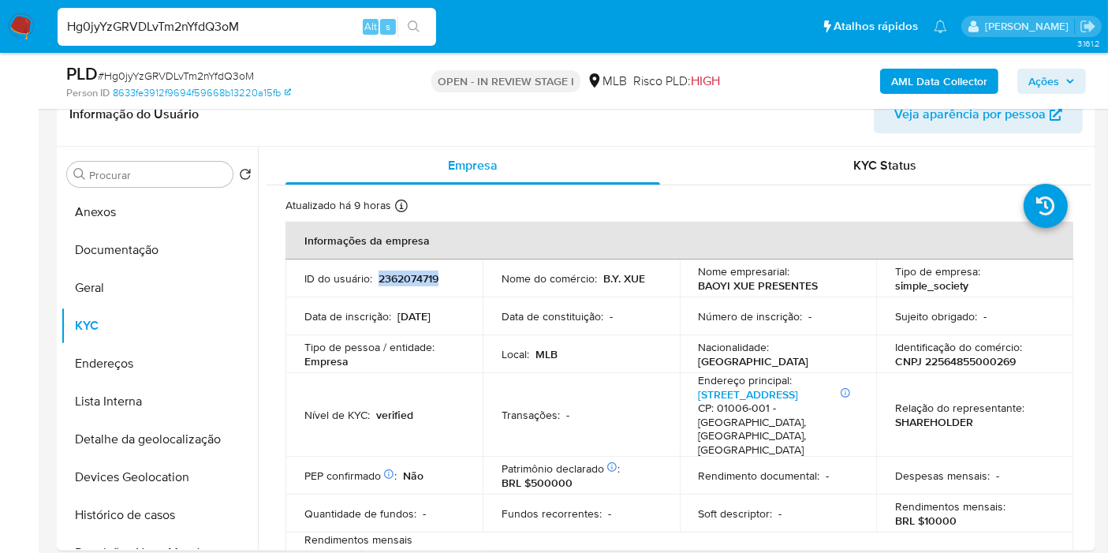
copy p "2362074719"
